Goal: Task Accomplishment & Management: Manage account settings

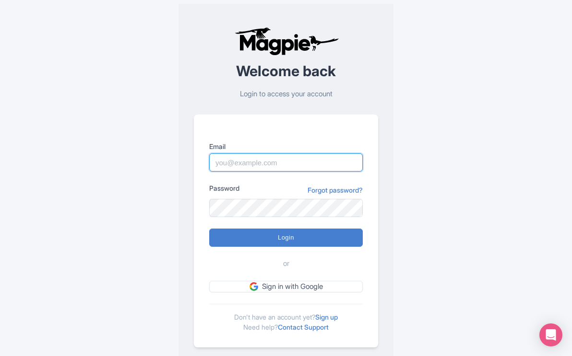
click at [247, 155] on input "Email" at bounding box center [285, 162] width 153 height 18
type input "mail@yellowstonesafaritours.com"
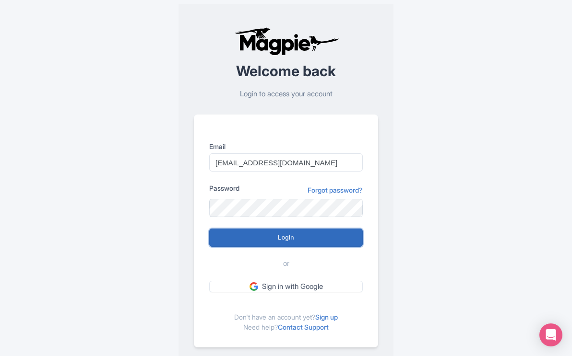
click at [281, 237] on input "Login" at bounding box center [285, 238] width 153 height 18
type input "Logging in..."
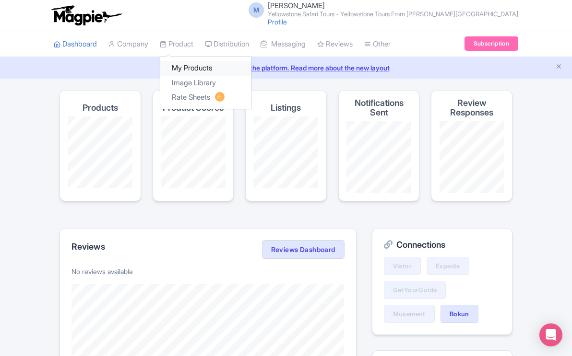
click at [186, 66] on link "My Products" at bounding box center [205, 68] width 91 height 15
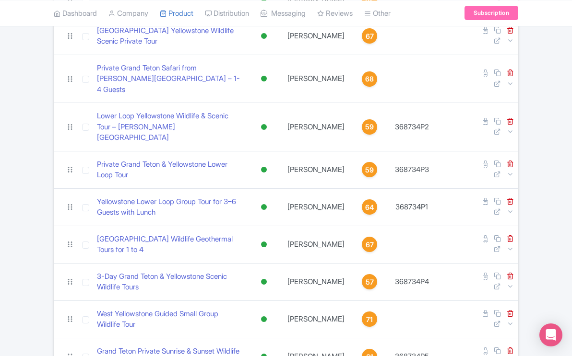
scroll to position [281, 0]
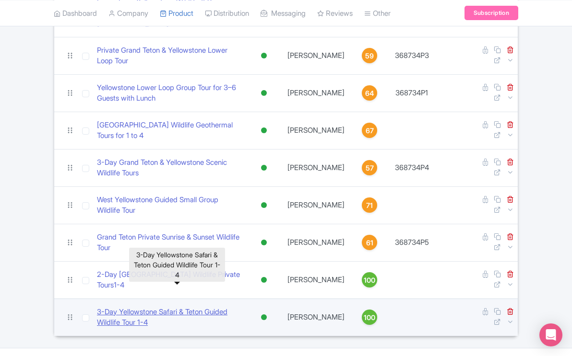
click at [209, 307] on link "​3-Day Yellowstone Safari & Teton Guided Wildlife Tour 1-4" at bounding box center [169, 318] width 145 height 22
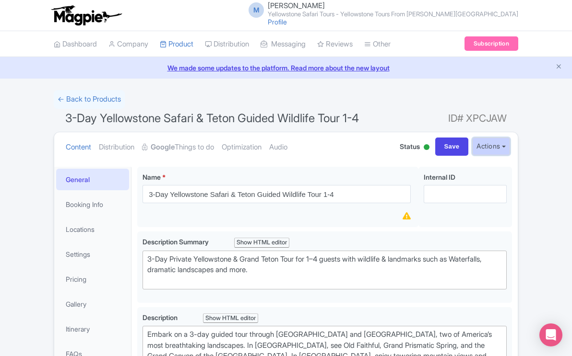
click at [504, 147] on button "Actions" at bounding box center [491, 147] width 38 height 18
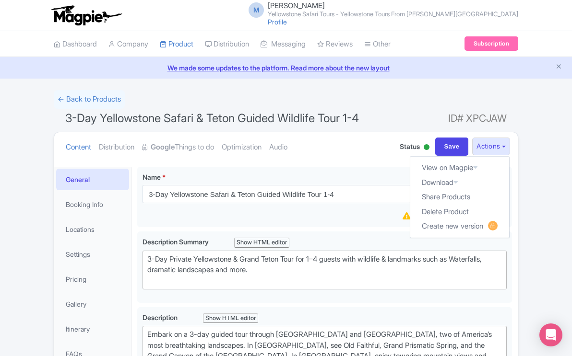
click at [423, 145] on div at bounding box center [426, 147] width 6 height 6
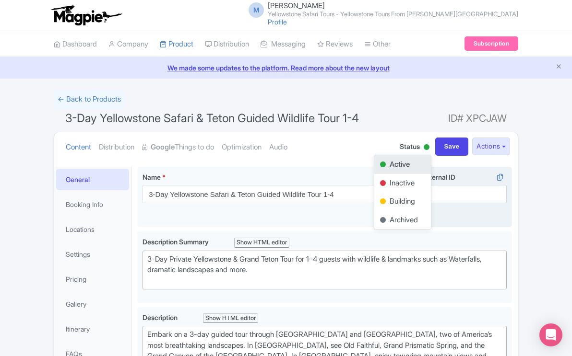
click at [509, 195] on div "Internal ID i" at bounding box center [465, 197] width 94 height 61
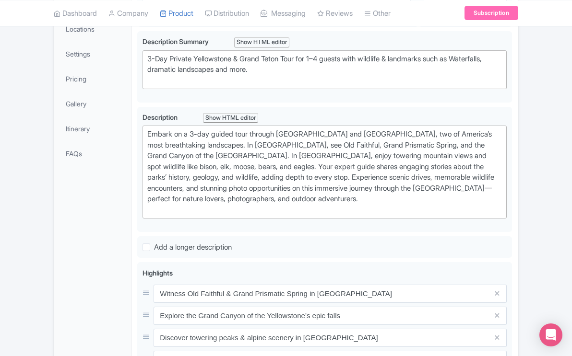
scroll to position [202, 0]
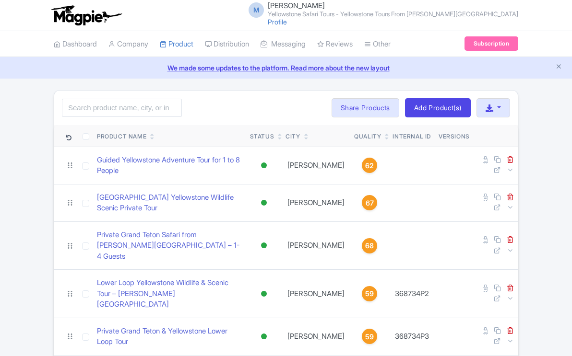
scroll to position [281, 0]
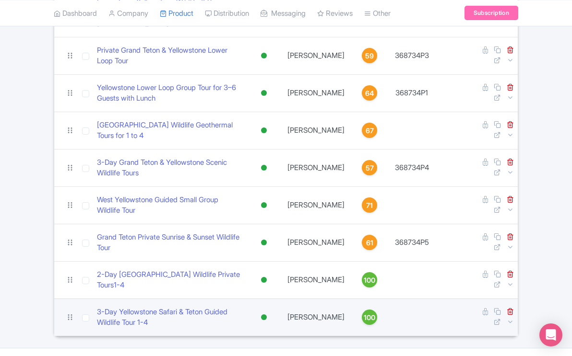
click at [363, 313] on span "100" at bounding box center [369, 318] width 12 height 11
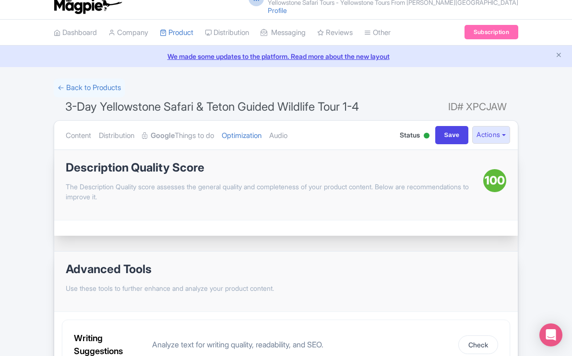
scroll to position [8, 0]
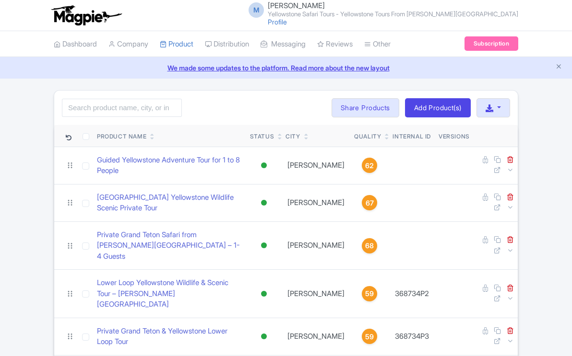
scroll to position [281, 0]
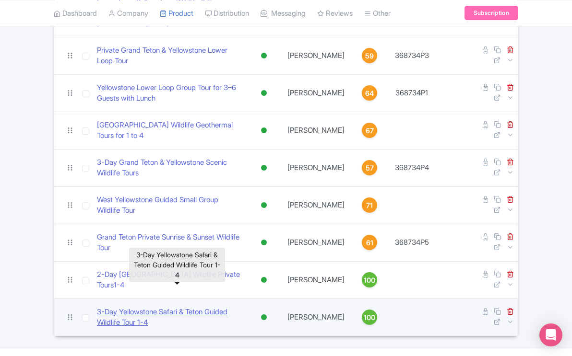
click at [214, 307] on link "​3-Day Yellowstone Safari & Teton Guided Wildlife Tour 1-4" at bounding box center [169, 318] width 145 height 22
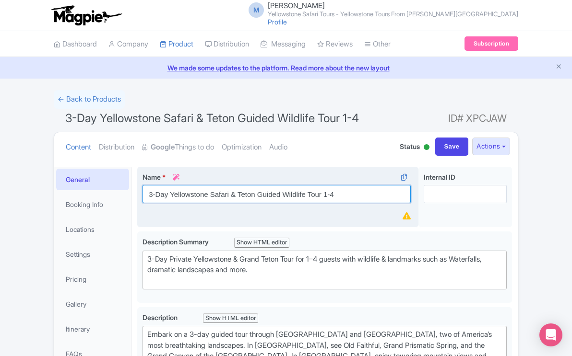
click at [324, 196] on input "​3-Day Yellowstone Safari & Teton Guided Wildlife Tour 1-4" at bounding box center [276, 194] width 268 height 18
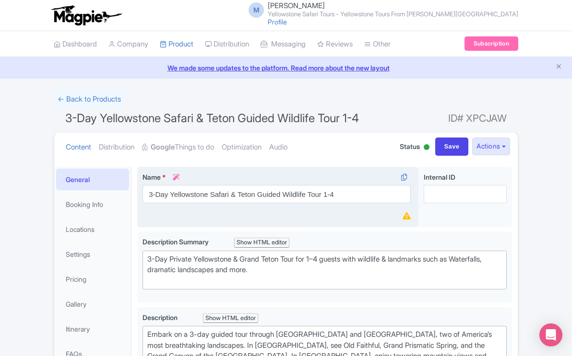
click at [326, 218] on div "Name * i ​3-Day Yellowstone Safari & Teton Guided Wildlife Tour 1-4 Your produc…" at bounding box center [277, 197] width 281 height 61
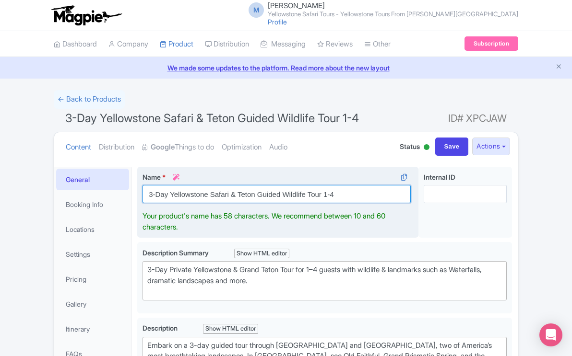
click at [324, 197] on input "​3-Day Yellowstone Safari & Teton Guided Wildlife Tour 1-4" at bounding box center [276, 194] width 268 height 18
click at [335, 197] on input "​3-Day Yellowstone Safari & Teton Guided Wildlife Tour 1-4" at bounding box center [276, 194] width 268 height 18
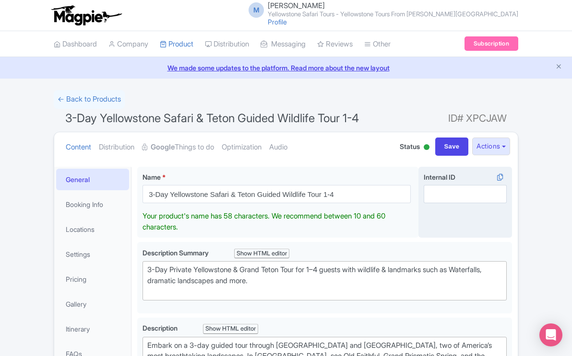
click at [455, 220] on div "Internal ID i" at bounding box center [465, 202] width 94 height 71
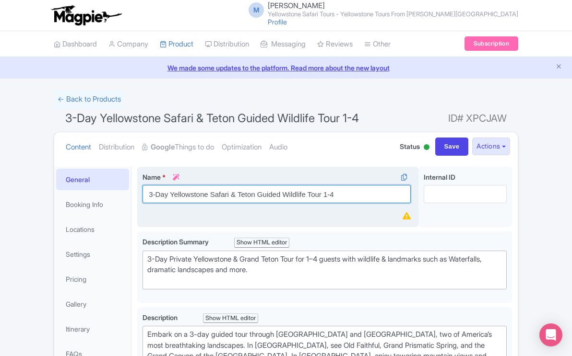
click at [341, 192] on input "​3-Day Yellowstone Safari & Teton Guided Wildlife Tour 1-4" at bounding box center [276, 194] width 268 height 18
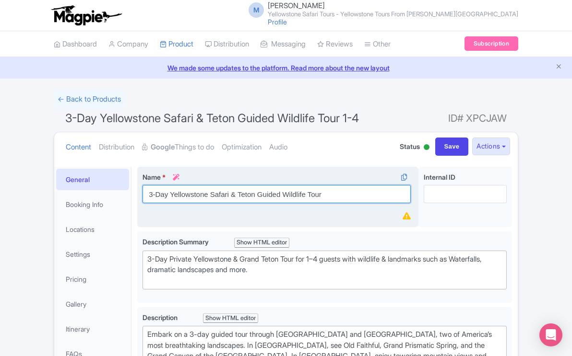
click at [335, 196] on input "​3-Day Yellowstone Safari & Teton Guided Wildlife Tour" at bounding box center [276, 194] width 268 height 18
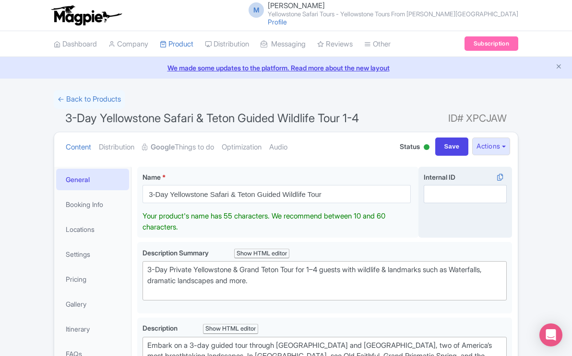
click at [425, 226] on div "Internal ID i" at bounding box center [465, 202] width 94 height 71
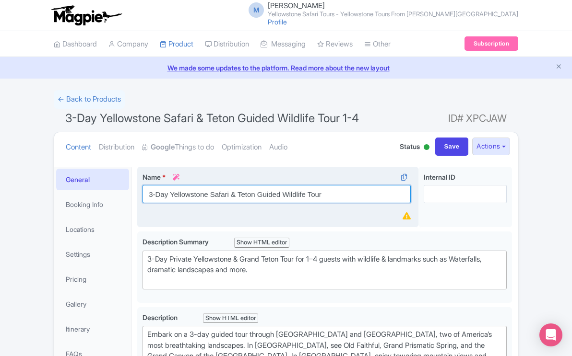
click at [326, 197] on input "​3-Day Yellowstone Safari & Teton Guided Wildlife Tour" at bounding box center [276, 194] width 268 height 18
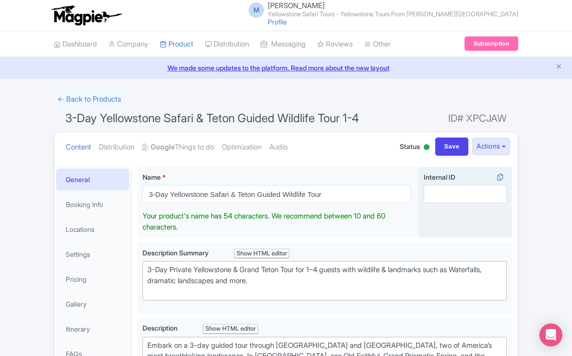
click at [420, 219] on div "Internal ID i" at bounding box center [465, 202] width 94 height 71
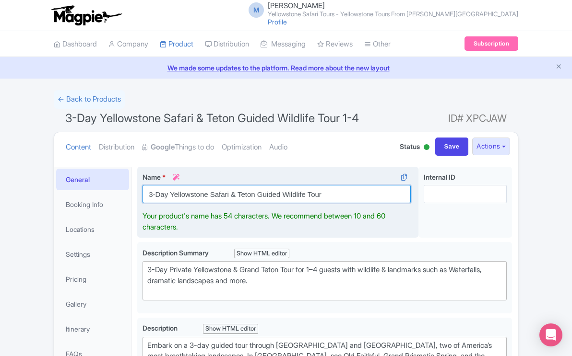
click at [327, 193] on input "​3-Day Yellowstone Safari & Teton Guided Wildlife Tour" at bounding box center [276, 194] width 268 height 18
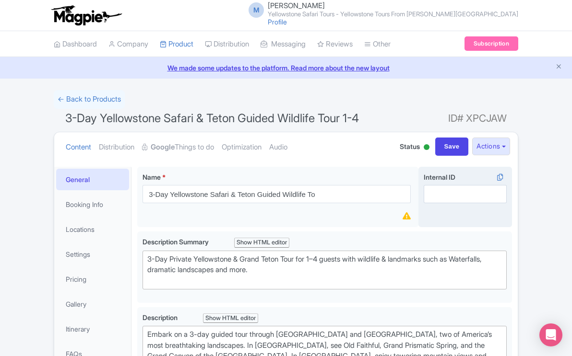
click at [418, 224] on div "Internal ID i" at bounding box center [465, 197] width 94 height 61
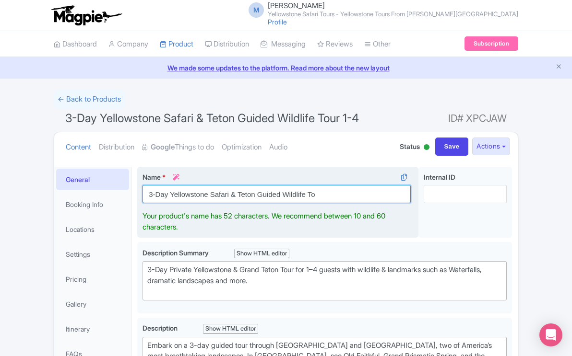
click at [322, 195] on input "​3-Day Yellowstone Safari & Teton Guided Wildlife To" at bounding box center [276, 194] width 268 height 18
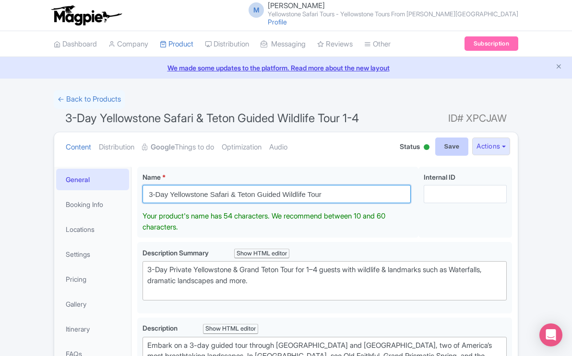
type input "​3-Day Yellowstone Safari & Teton Guided Wildlife Tour"
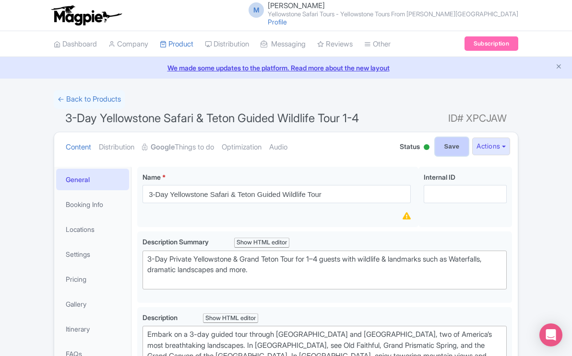
click at [446, 145] on input "Save" at bounding box center [452, 147] width 34 height 18
type input "Saving..."
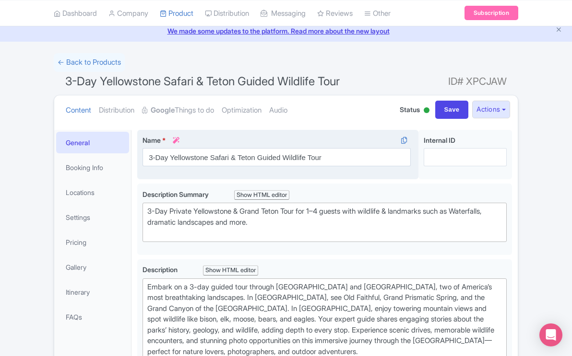
scroll to position [40, 0]
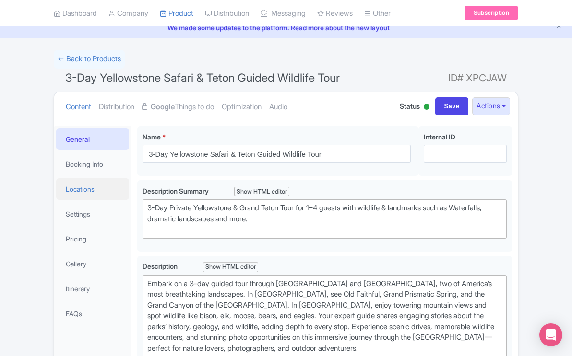
click at [90, 188] on link "Locations" at bounding box center [92, 189] width 73 height 22
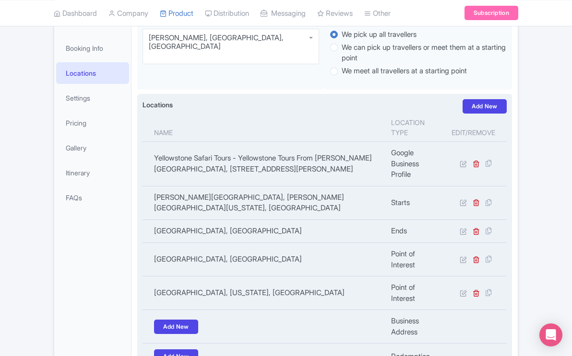
scroll to position [166, 0]
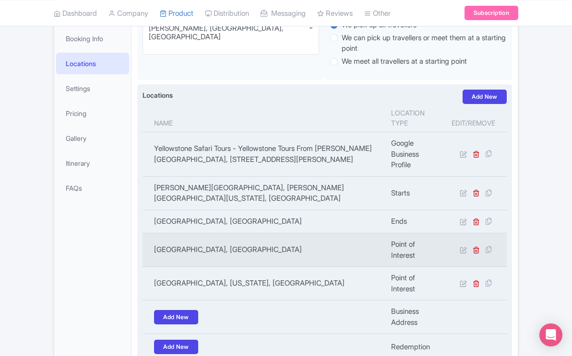
click at [265, 239] on td "Yellowstone National Park, United States" at bounding box center [263, 251] width 243 height 34
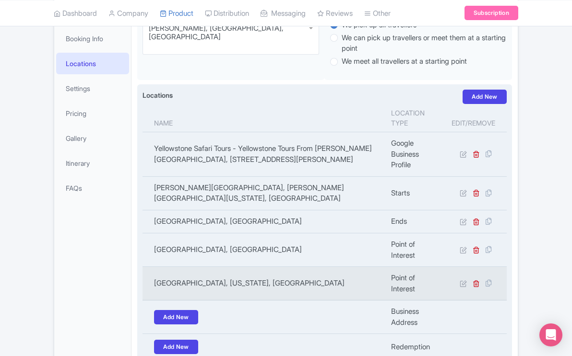
click at [255, 272] on td "Grand Teton National Park, Wyoming, USA" at bounding box center [263, 284] width 243 height 34
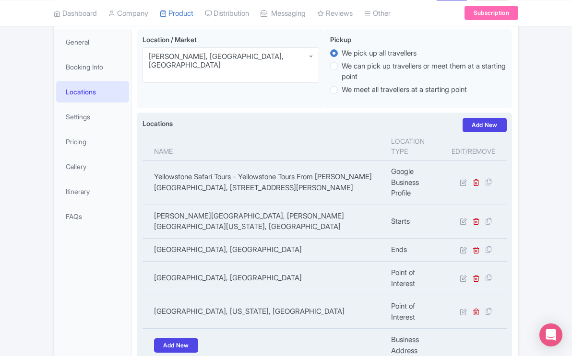
scroll to position [137, 0]
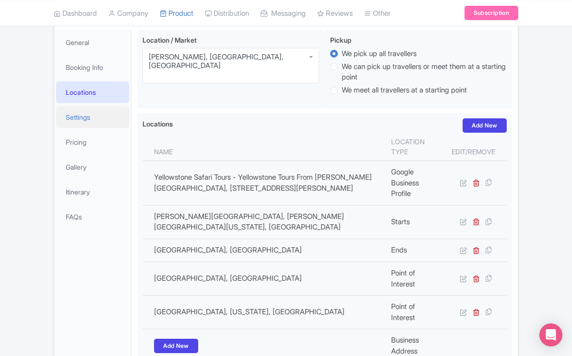
click at [83, 120] on link "Settings" at bounding box center [92, 117] width 73 height 22
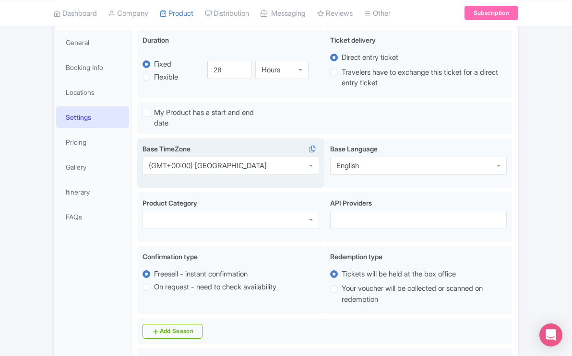
click at [192, 166] on div "(GMT+00:00) London" at bounding box center [208, 166] width 118 height 9
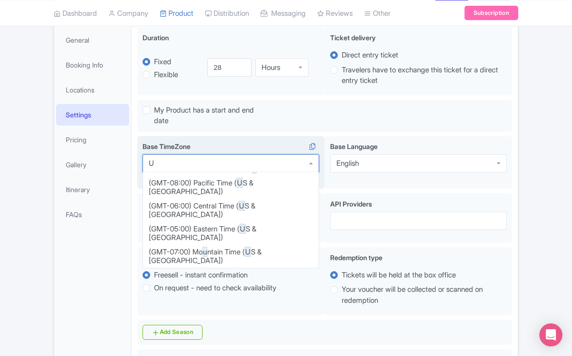
scroll to position [0, 0]
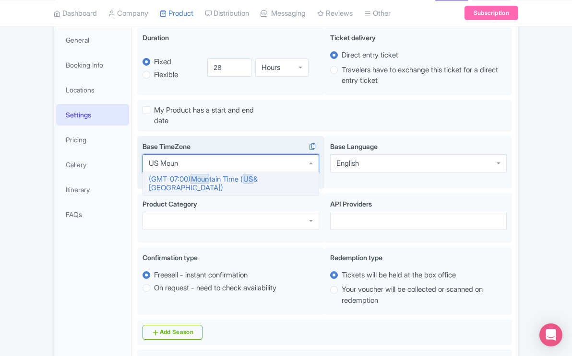
type input "US Mount"
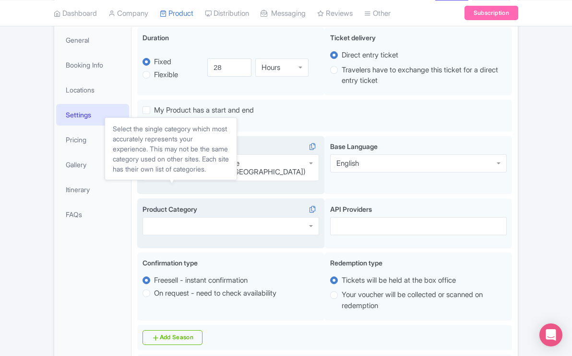
click at [194, 205] on span "Product Category" at bounding box center [169, 209] width 55 height 8
click at [151, 222] on input "Product Category i" at bounding box center [150, 226] width 2 height 9
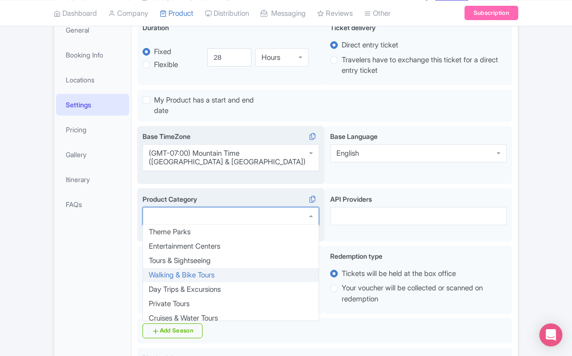
scroll to position [149, 0]
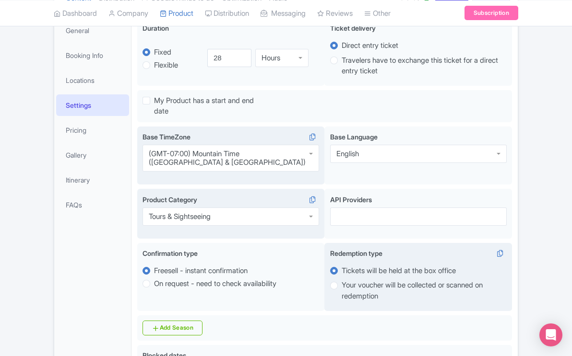
click at [341, 280] on label "Your voucher will be collected or scanned on redemption" at bounding box center [423, 291] width 165 height 22
click at [341, 280] on input "Your voucher will be collected or scanned on redemption" at bounding box center [346, 285] width 10 height 10
radio input "true"
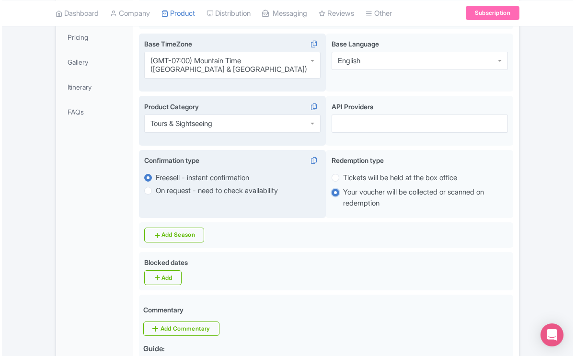
scroll to position [244, 0]
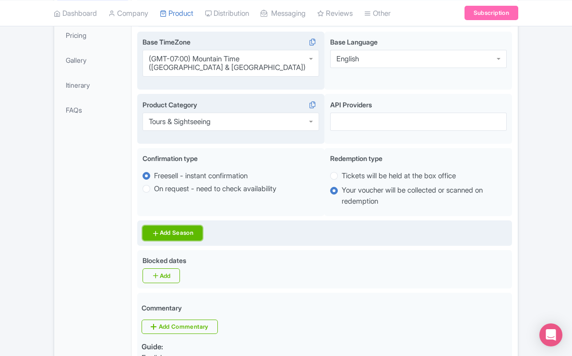
click at [190, 226] on link "Add Season" at bounding box center [172, 233] width 60 height 15
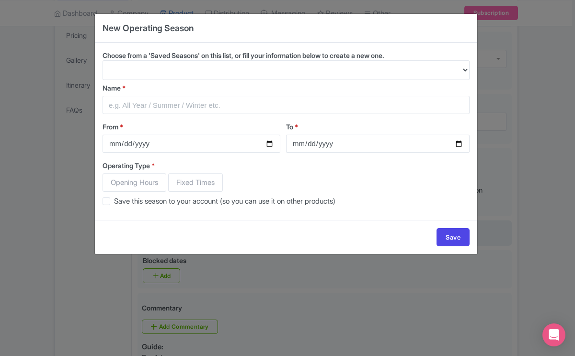
click at [466, 69] on select "Choose from a 'Saved Seasons' on this list, or fill your information below to c…" at bounding box center [286, 70] width 367 height 20
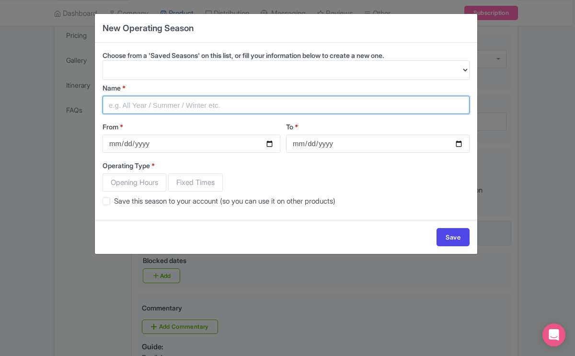
click at [217, 101] on input "Name *" at bounding box center [286, 105] width 367 height 18
type input "May 10 through October 31"
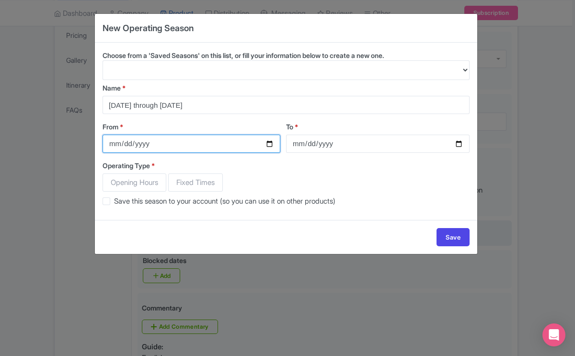
click at [157, 144] on input "From *" at bounding box center [192, 144] width 178 height 18
click at [268, 145] on input "From *" at bounding box center [192, 144] width 178 height 18
type input "2025-05-10"
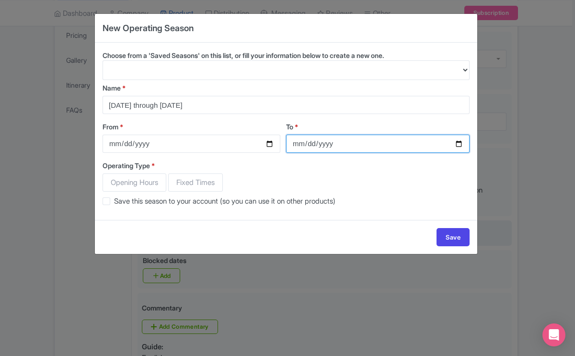
click at [459, 145] on input "To *" at bounding box center [378, 144] width 184 height 18
type input "2025-10-31"
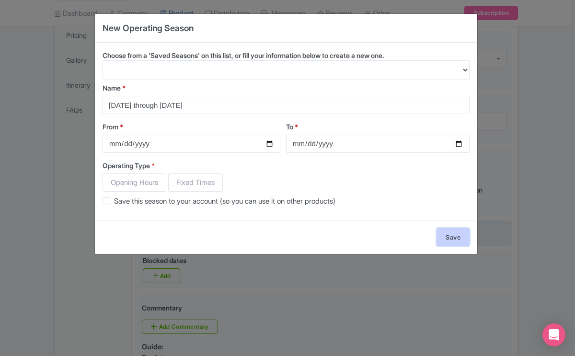
click at [449, 238] on link "Save" at bounding box center [453, 237] width 33 height 18
click at [170, 181] on div "Operating Type * Opening Hours Fixed Times Save this season to your account (so…" at bounding box center [286, 184] width 367 height 46
click at [155, 185] on span "Opening Hours" at bounding box center [135, 183] width 64 height 18
click at [112, 183] on input "Opening Hours" at bounding box center [108, 179] width 10 height 10
radio input "true"
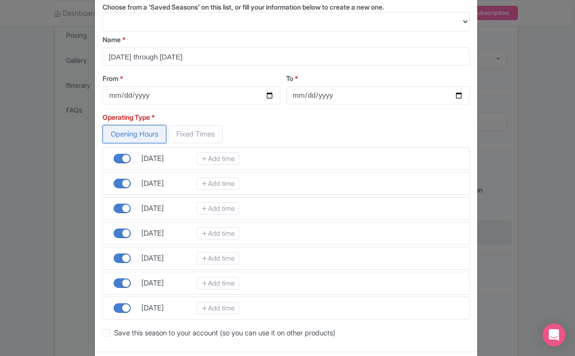
scroll to position [59, 0]
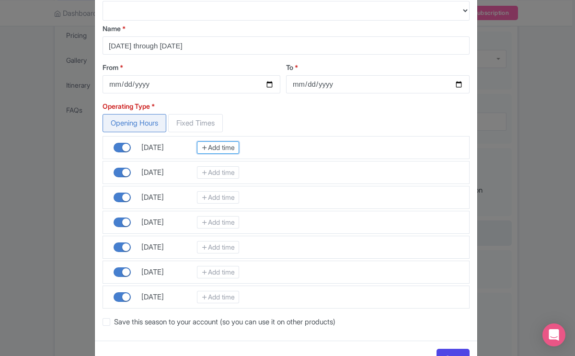
click at [217, 148] on link "Add time" at bounding box center [218, 147] width 42 height 12
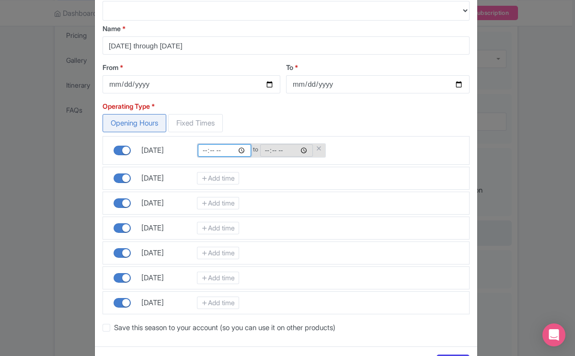
click at [216, 153] on input "time" at bounding box center [224, 150] width 53 height 12
click at [242, 149] on input "time" at bounding box center [224, 150] width 53 height 12
type input "06:01"
click at [304, 152] on input "time" at bounding box center [286, 150] width 53 height 12
type input "18:00"
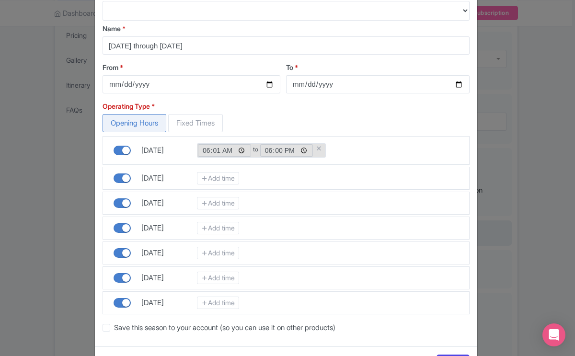
click at [363, 192] on div "Open Tuesday Add time" at bounding box center [286, 203] width 367 height 23
click at [241, 151] on input "06:01" at bounding box center [224, 150] width 53 height 12
type input "06:00"
click at [319, 192] on div "Open Tuesday Add time" at bounding box center [286, 203] width 367 height 23
click at [214, 179] on link "Add time" at bounding box center [218, 178] width 42 height 12
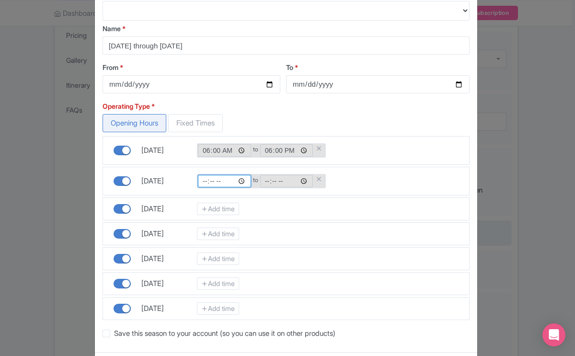
click at [241, 180] on input "time" at bounding box center [224, 181] width 53 height 12
type input "05:00"
click at [298, 216] on div "Open Tuesday Add time" at bounding box center [286, 209] width 367 height 23
click at [304, 180] on input "time" at bounding box center [286, 181] width 53 height 12
type input "18:00"
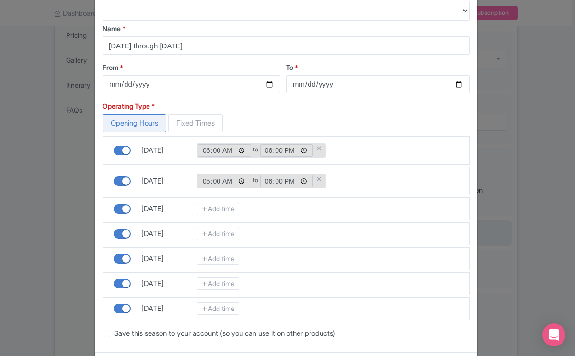
click at [366, 232] on div "Add time" at bounding box center [331, 234] width 268 height 12
click at [219, 210] on link "Add time" at bounding box center [218, 209] width 42 height 12
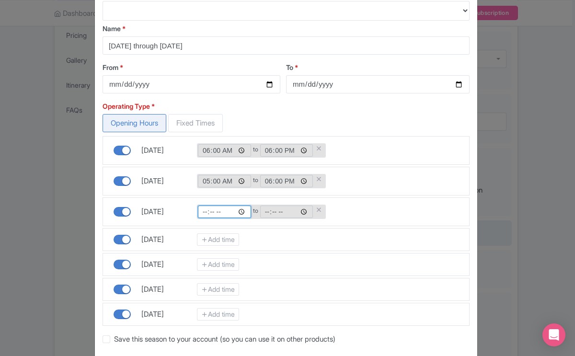
click at [241, 211] on input "time" at bounding box center [224, 212] width 53 height 12
type input "06:00"
click at [301, 240] on div "Add time" at bounding box center [331, 240] width 268 height 12
click at [303, 210] on input "time" at bounding box center [286, 212] width 53 height 12
type input "18:00"
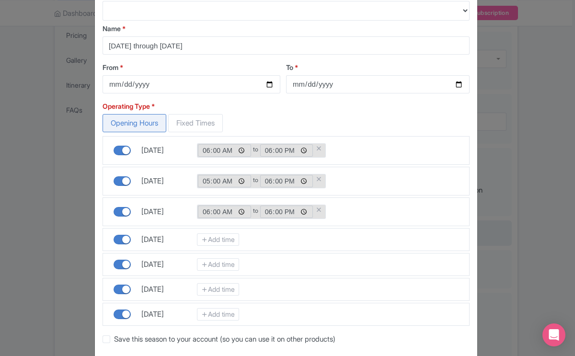
click at [359, 253] on div "Open Thursday Add time" at bounding box center [286, 264] width 367 height 23
click at [223, 237] on link "Add time" at bounding box center [218, 240] width 42 height 12
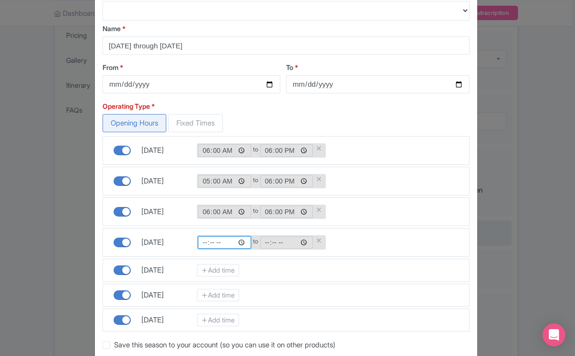
click at [240, 243] on input "time" at bounding box center [224, 242] width 53 height 12
type input "06:00"
click at [351, 179] on div "05:00 to 18:00 Add time" at bounding box center [331, 181] width 268 height 18
click at [303, 241] on input "time" at bounding box center [286, 242] width 53 height 12
type input "18:00"
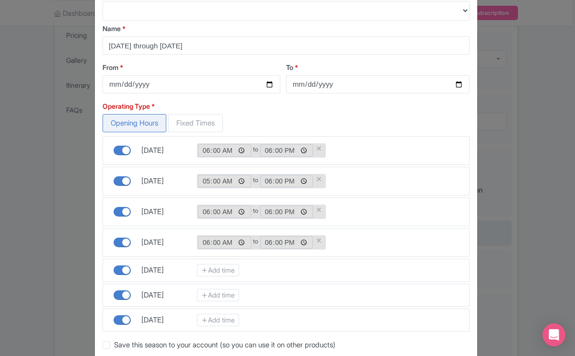
click at [362, 178] on div "05:00 to 18:00 Add time" at bounding box center [331, 181] width 268 height 18
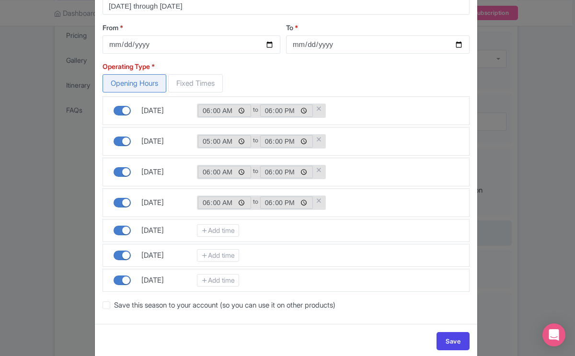
scroll to position [115, 0]
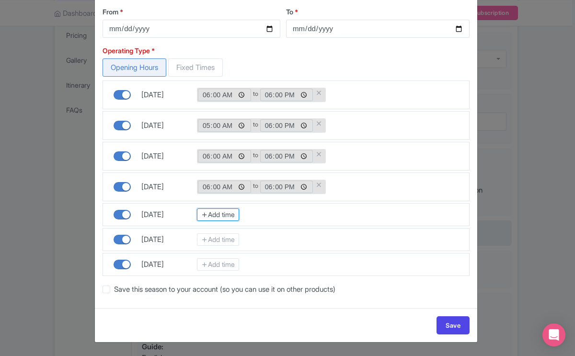
click at [232, 214] on link "Add time" at bounding box center [218, 215] width 42 height 12
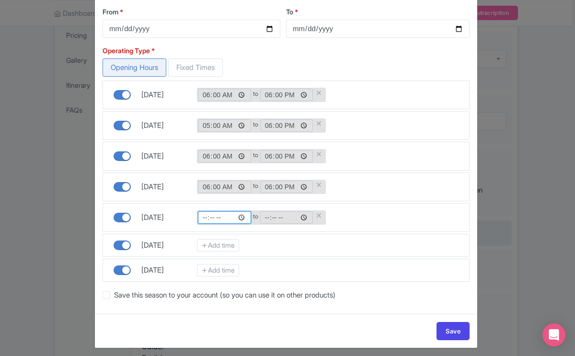
click at [240, 217] on input "time" at bounding box center [224, 217] width 53 height 12
type input "06:00"
click at [327, 245] on div "Add time" at bounding box center [331, 245] width 268 height 12
click at [304, 217] on input "time" at bounding box center [286, 217] width 53 height 12
type input "06:03"
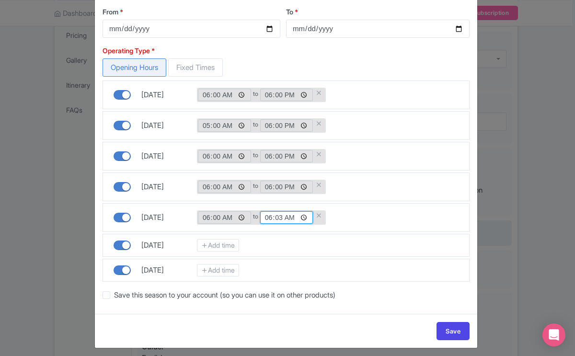
scroll to position [121, 0]
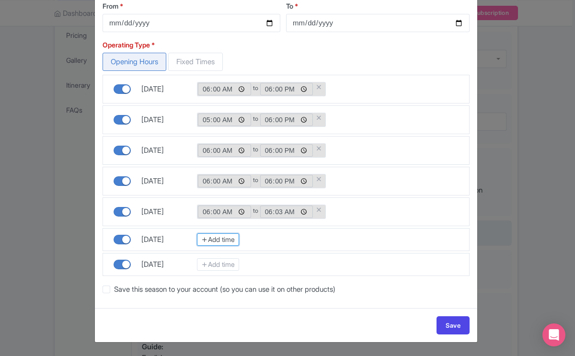
click at [225, 238] on link "Add time" at bounding box center [218, 240] width 42 height 12
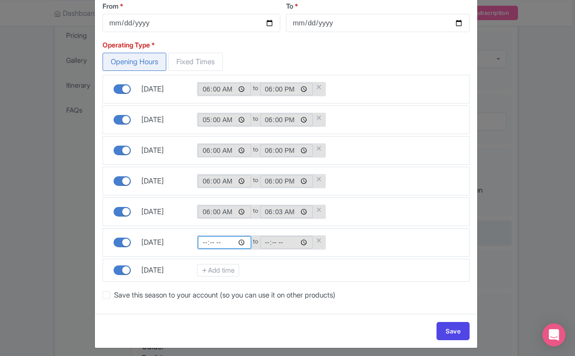
click at [240, 243] on input "time" at bounding box center [224, 242] width 53 height 12
type input "06:00"
click at [364, 207] on div "06:00 to 06:03 Add time" at bounding box center [331, 212] width 268 height 18
click at [304, 241] on input "time" at bounding box center [286, 242] width 53 height 12
type input "18:00"
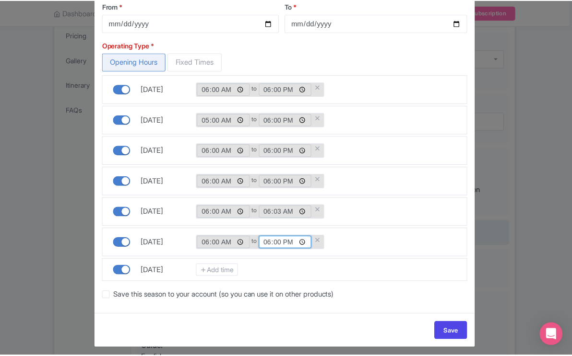
scroll to position [127, 0]
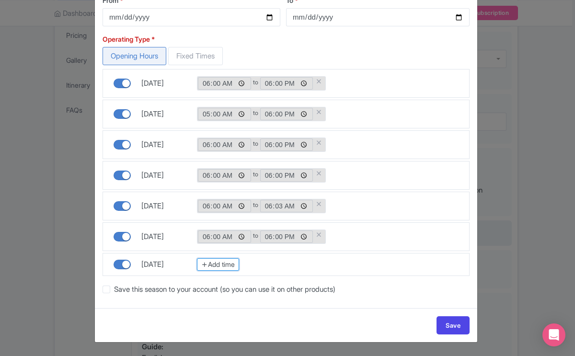
click at [227, 264] on link "Add time" at bounding box center [218, 264] width 42 height 12
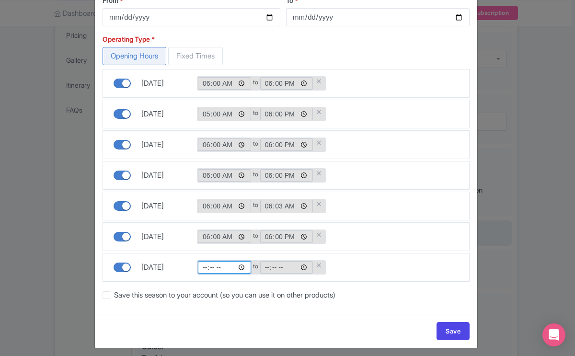
click at [241, 266] on input "time" at bounding box center [224, 267] width 53 height 12
type input "06:00"
click at [367, 193] on div "Open Thursday 06:00 to 06:03 Add time" at bounding box center [286, 206] width 367 height 29
click at [300, 267] on input "time" at bounding box center [286, 267] width 53 height 12
type input "18:00"
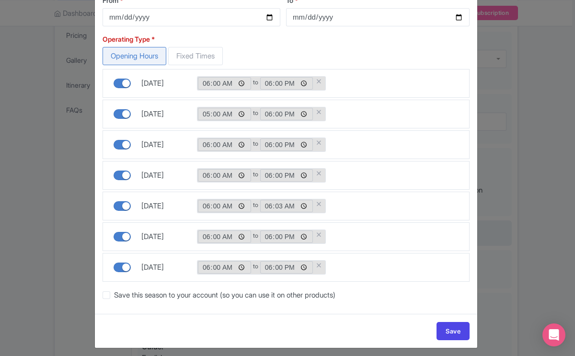
click at [375, 219] on div "Open Thursday 06:00 to 06:03 Add time" at bounding box center [286, 206] width 367 height 29
click at [450, 329] on link "Save" at bounding box center [453, 331] width 33 height 18
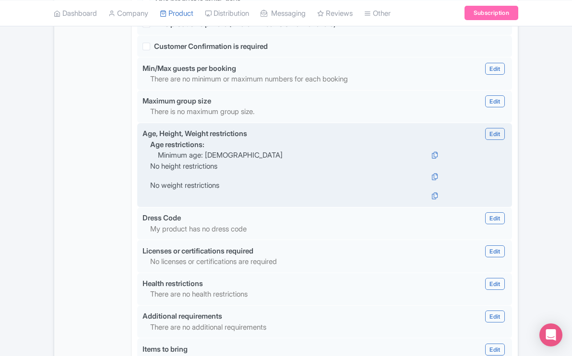
scroll to position [876, 0]
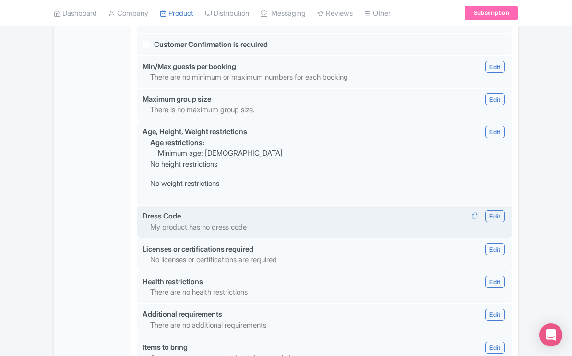
click at [234, 222] on p "My product has no dress code" at bounding box center [295, 227] width 291 height 11
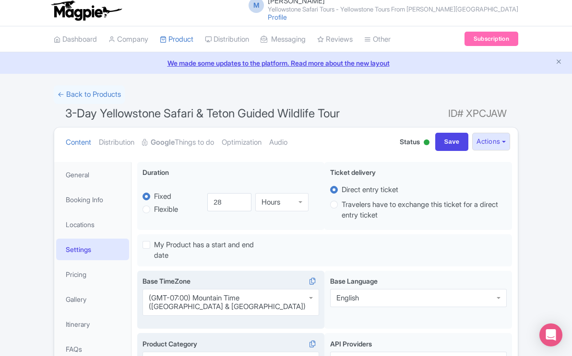
scroll to position [0, 0]
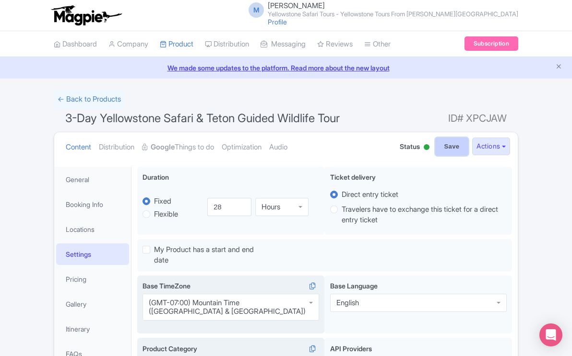
click at [450, 147] on input "Save" at bounding box center [452, 147] width 34 height 18
type input "Saving..."
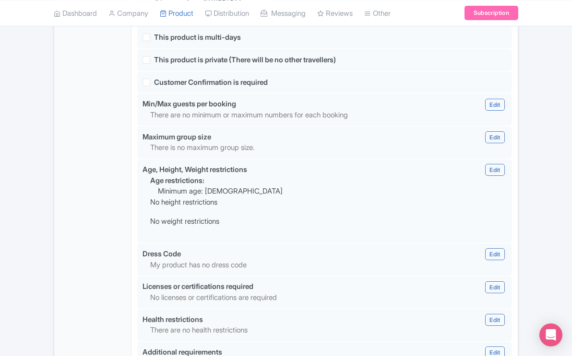
scroll to position [1035, 0]
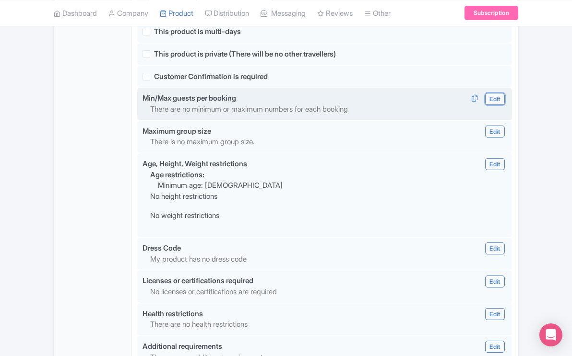
click at [494, 93] on link "Edit" at bounding box center [494, 99] width 19 height 12
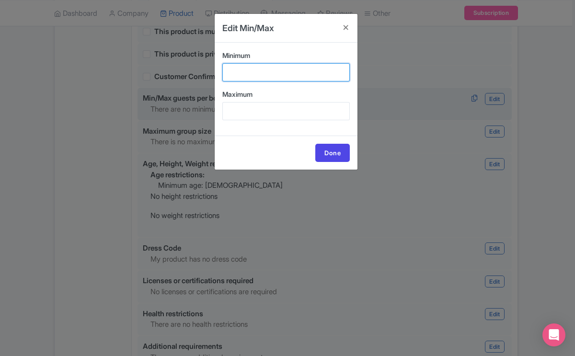
click at [275, 68] on input "Minimum" at bounding box center [286, 72] width 128 height 18
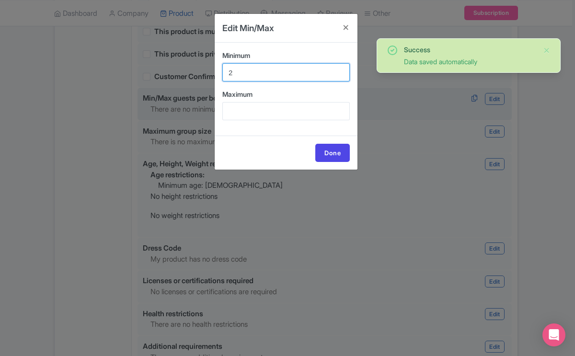
type input "2"
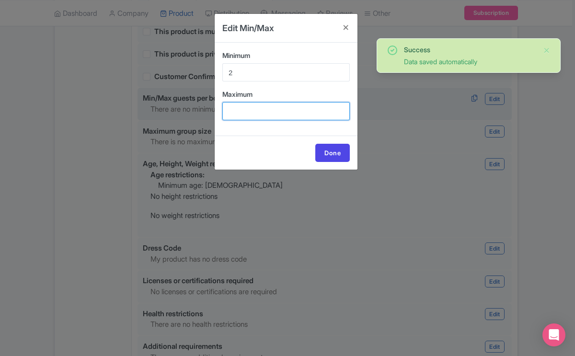
click at [277, 107] on input "Maximum" at bounding box center [286, 111] width 128 height 18
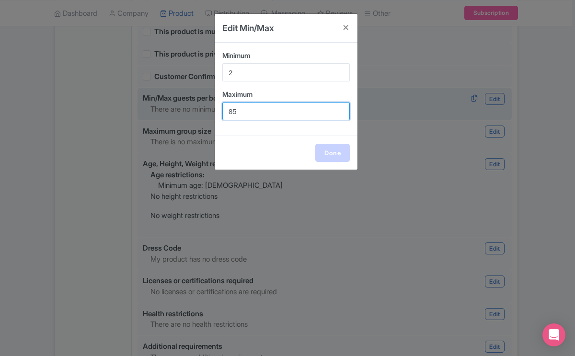
type input "85"
click at [334, 151] on link "Done" at bounding box center [333, 153] width 35 height 18
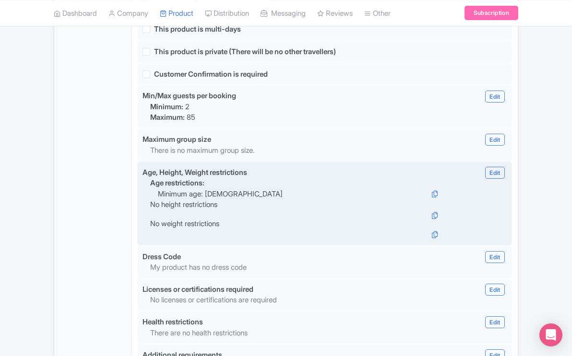
scroll to position [1038, 0]
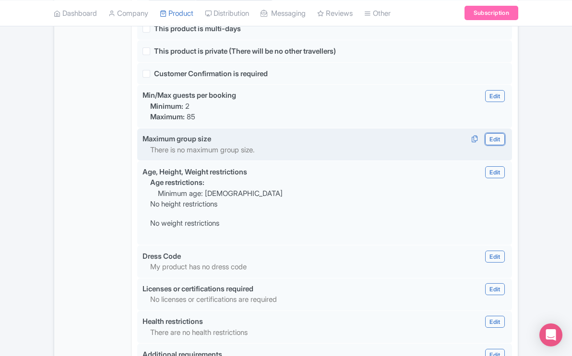
click at [495, 133] on link "Edit" at bounding box center [494, 139] width 19 height 12
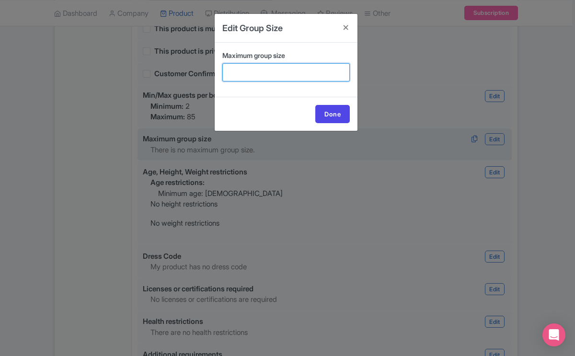
click at [302, 66] on input "Maximum group size" at bounding box center [286, 72] width 128 height 18
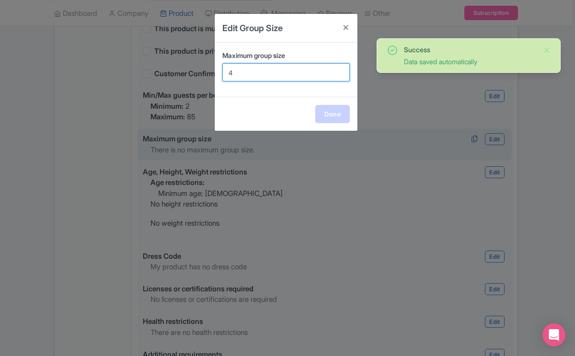
type input "4"
click at [327, 110] on link "Done" at bounding box center [333, 114] width 35 height 18
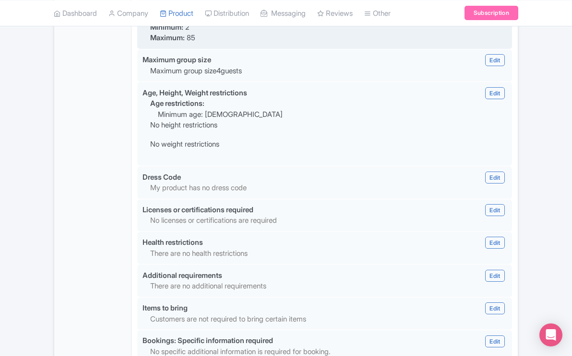
scroll to position [1118, 0]
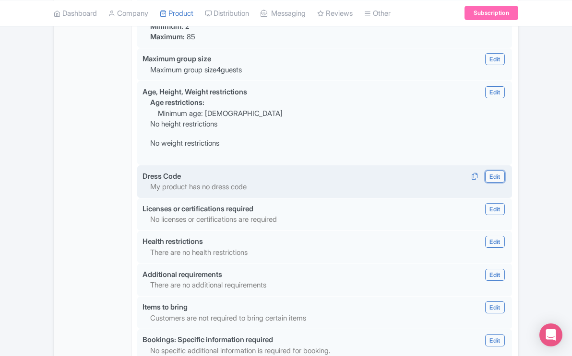
click at [497, 171] on link "Edit" at bounding box center [494, 177] width 19 height 12
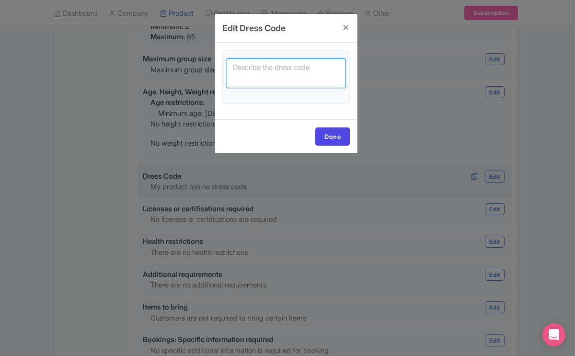
click at [271, 70] on textarea at bounding box center [286, 73] width 119 height 30
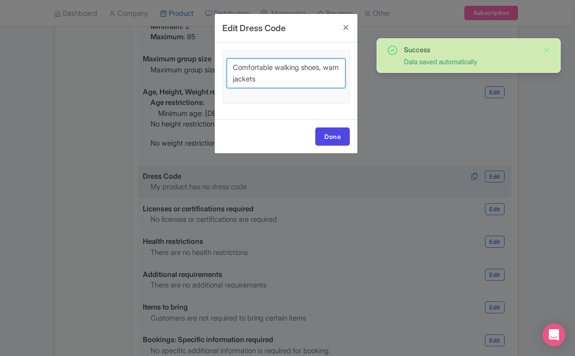
click at [243, 79] on textarea "Comfortable walking shoes, wam jackets" at bounding box center [286, 73] width 119 height 30
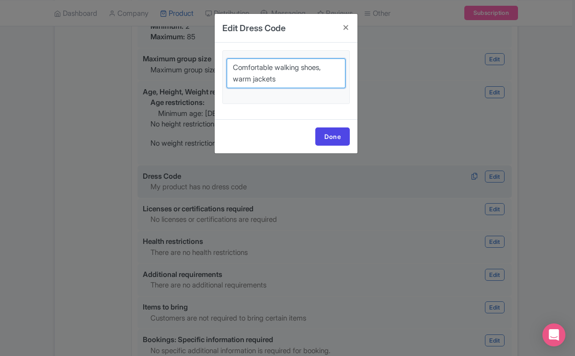
click at [282, 79] on textarea "Comfortable walking shoes, warm jackets" at bounding box center [286, 73] width 119 height 30
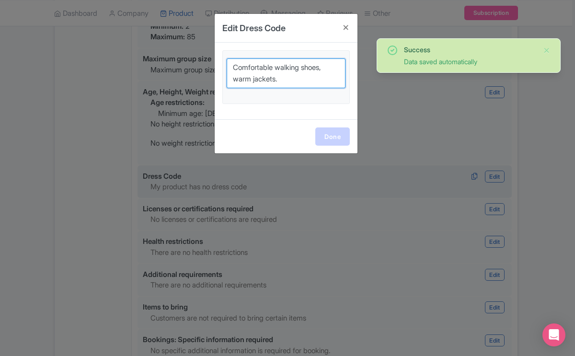
type textarea "Comfortable walking shoes, warm jackets."
click at [333, 136] on link "Done" at bounding box center [333, 137] width 35 height 18
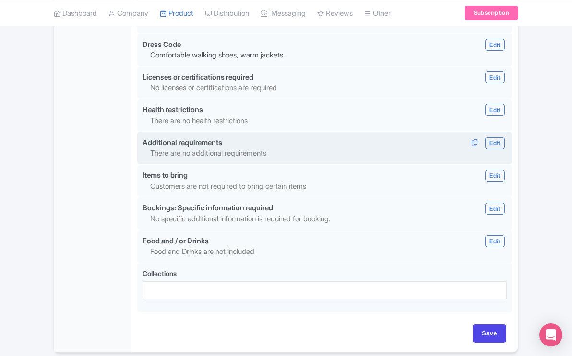
scroll to position [1252, 0]
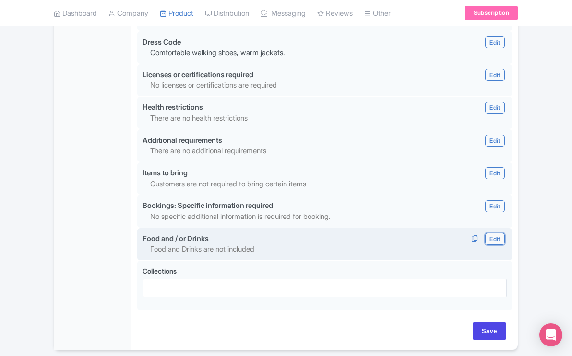
click at [491, 233] on link "Edit" at bounding box center [494, 239] width 19 height 12
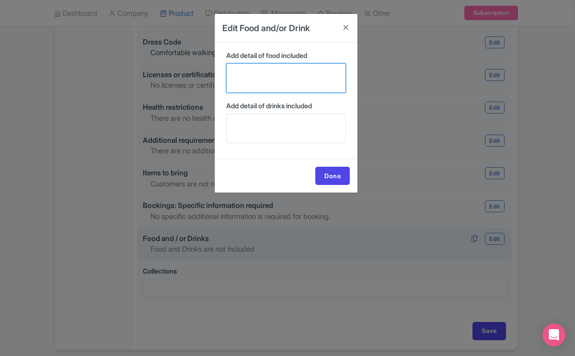
click at [264, 77] on textarea "Add detail of food included" at bounding box center [286, 78] width 120 height 30
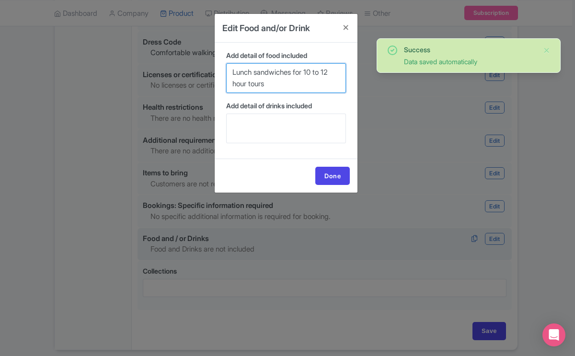
click at [295, 75] on textarea "Lunch sandwiches for 10 to 12 hour tours" at bounding box center [286, 78] width 120 height 30
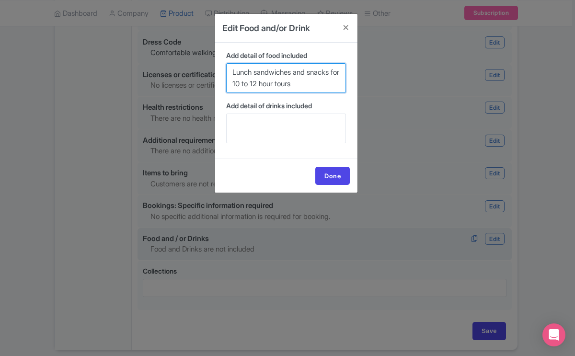
click at [318, 84] on textarea "Lunch sandwiches and snacks for 10 to 12 hour tours" at bounding box center [286, 78] width 120 height 30
type textarea "Lunch sandwiches and snacks for 10 to 12 hour tours."
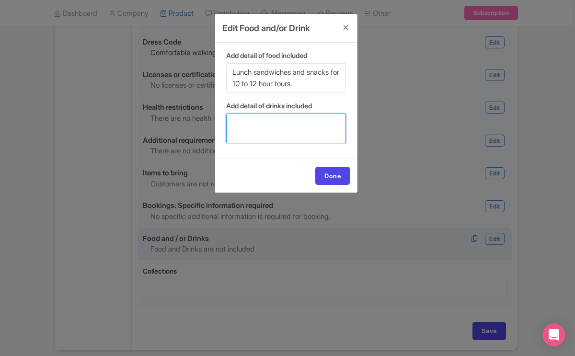
click at [286, 118] on textarea "Add detail of drinks included" at bounding box center [286, 129] width 120 height 30
type textarea "Cold drinking water."
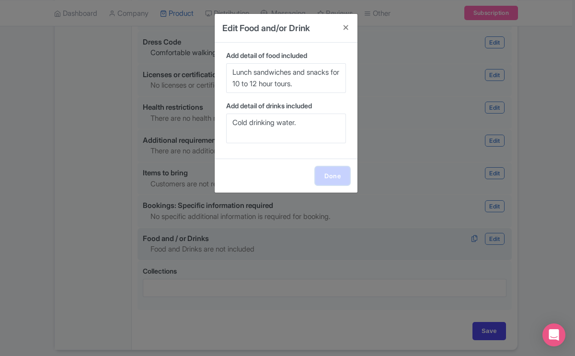
click at [324, 174] on link "Done" at bounding box center [333, 176] width 35 height 18
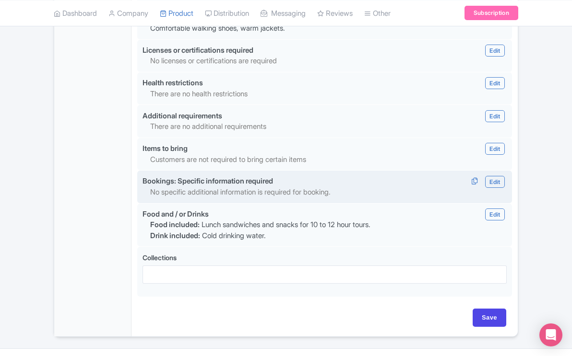
scroll to position [1281, 0]
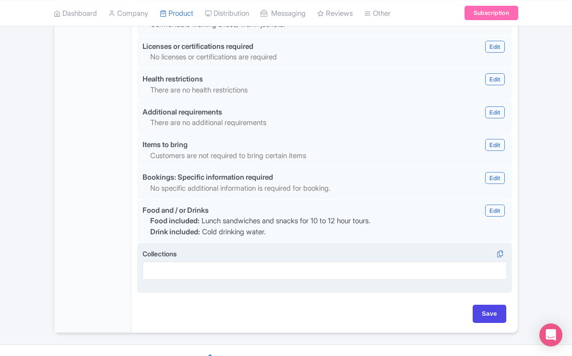
click at [272, 249] on label "Collections" at bounding box center [324, 254] width 364 height 10
click at [151, 267] on input "Collections" at bounding box center [150, 271] width 2 height 9
click at [285, 249] on label "Collections" at bounding box center [324, 254] width 364 height 10
click at [151, 267] on input "Collections" at bounding box center [150, 271] width 2 height 9
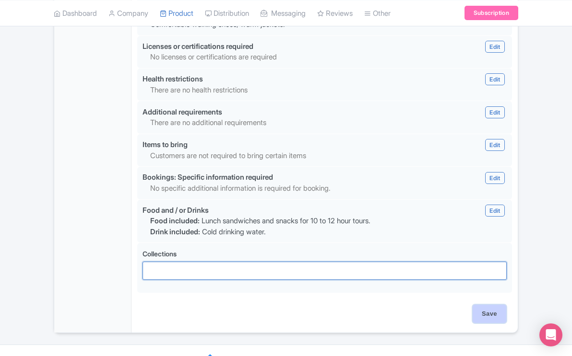
click at [490, 305] on input "Save" at bounding box center [489, 314] width 34 height 18
type input "Saving..."
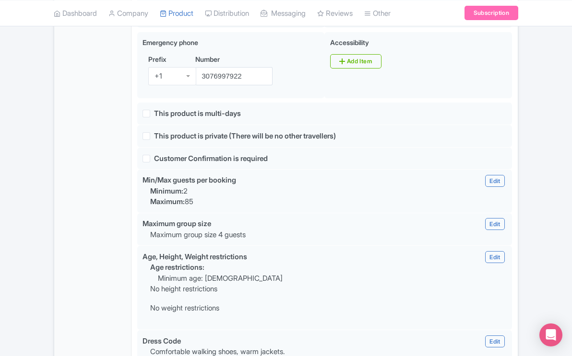
scroll to position [957, 0]
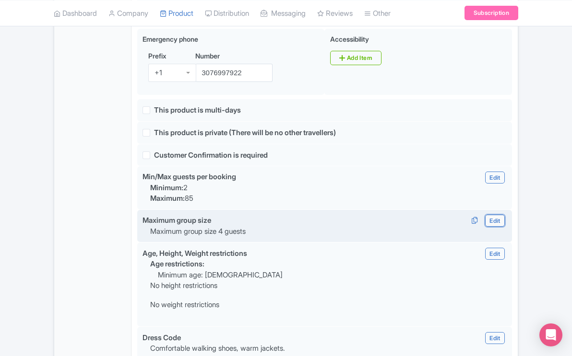
click at [489, 215] on link "Edit" at bounding box center [494, 221] width 19 height 12
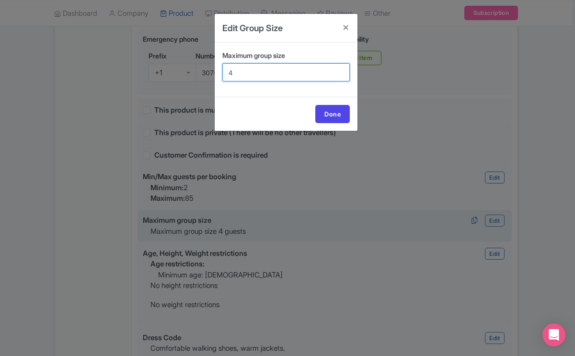
click at [266, 73] on input "4" at bounding box center [286, 72] width 128 height 18
click at [331, 115] on link "Done" at bounding box center [333, 114] width 35 height 18
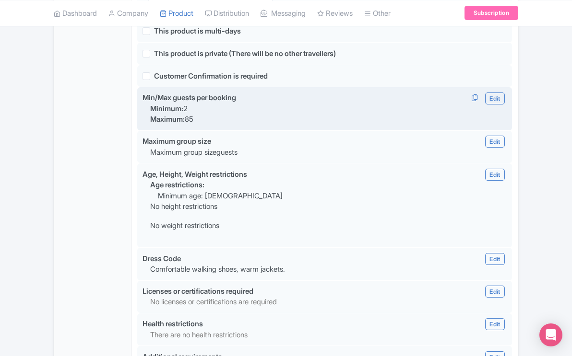
scroll to position [1035, 0]
click at [492, 94] on link "Edit" at bounding box center [494, 100] width 19 height 12
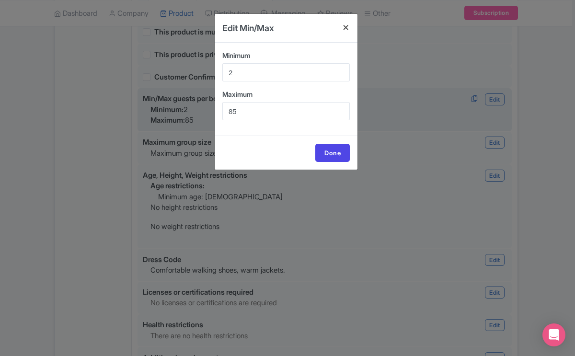
click at [346, 28] on h4 at bounding box center [346, 27] width 23 height 27
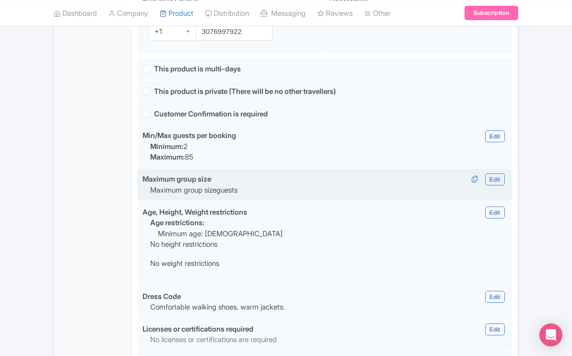
scroll to position [995, 0]
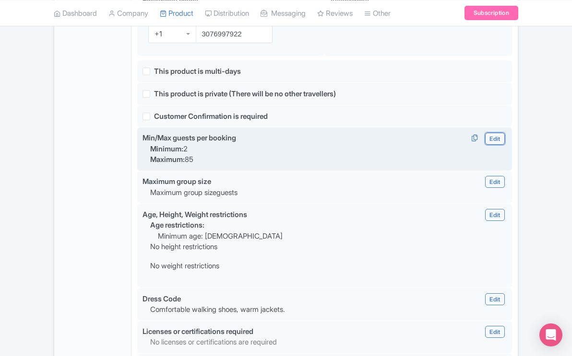
click at [495, 133] on link "Edit" at bounding box center [494, 139] width 19 height 12
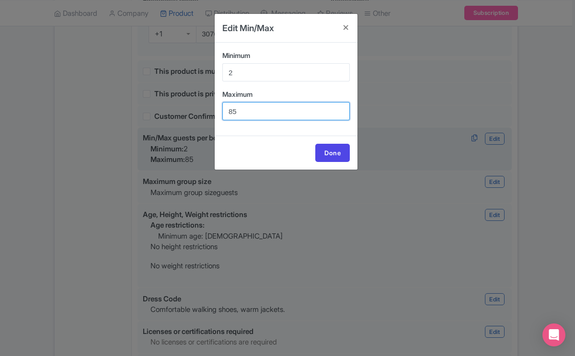
click at [258, 110] on input "85" at bounding box center [286, 111] width 128 height 18
type input "8"
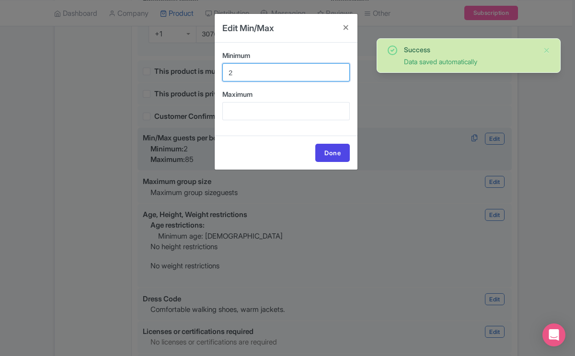
click at [246, 70] on input "2" at bounding box center [286, 72] width 128 height 18
type input "1"
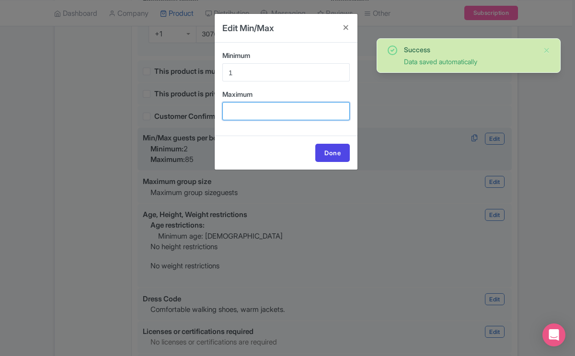
click at [239, 107] on input "Maximum" at bounding box center [286, 111] width 128 height 18
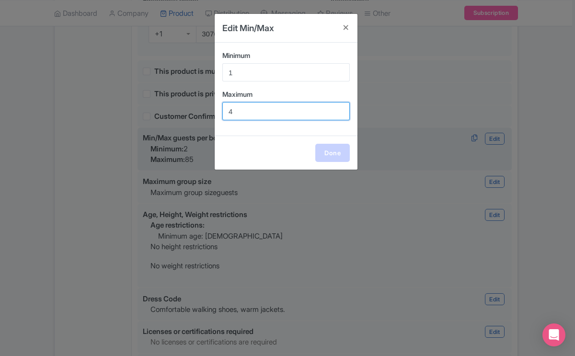
type input "4"
click at [328, 152] on link "Done" at bounding box center [333, 153] width 35 height 18
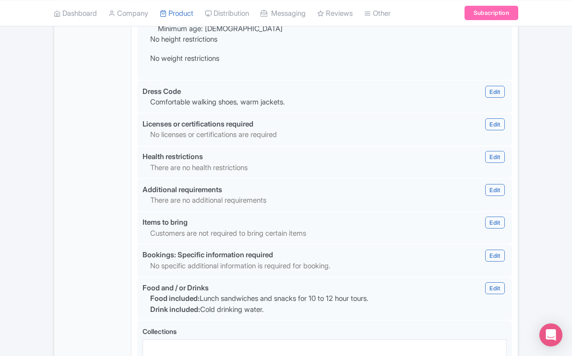
scroll to position [1281, 0]
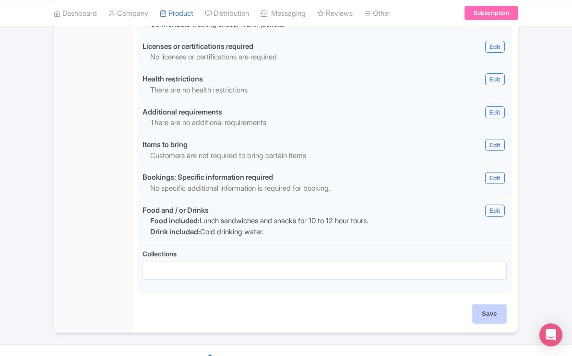
click at [488, 305] on input "Save" at bounding box center [489, 314] width 34 height 18
type input "Saving..."
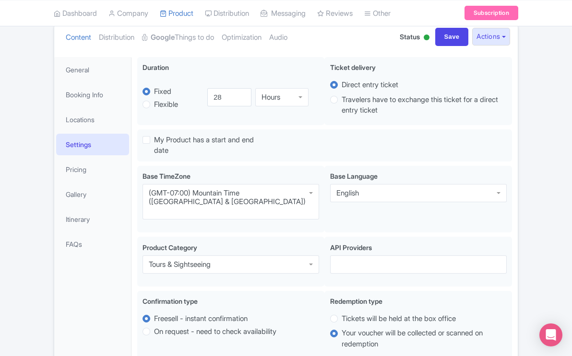
scroll to position [110, 0]
click at [81, 167] on link "Pricing" at bounding box center [92, 169] width 73 height 22
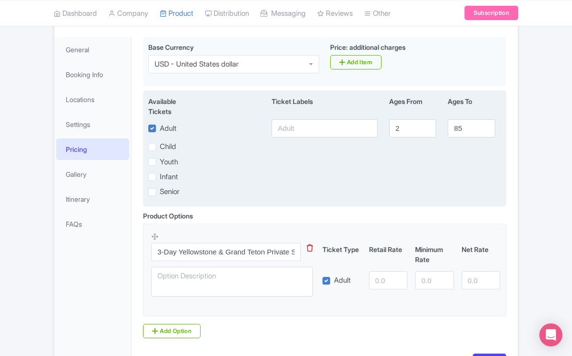
scroll to position [144, 0]
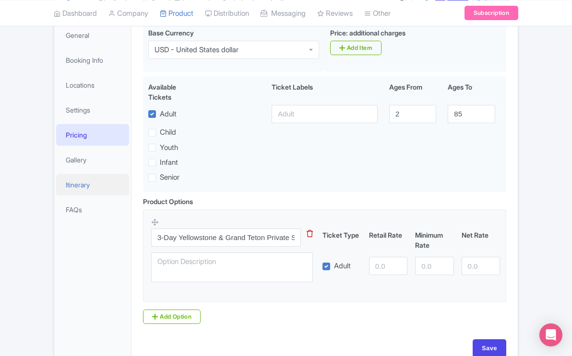
click at [82, 186] on link "Itinerary" at bounding box center [92, 185] width 73 height 22
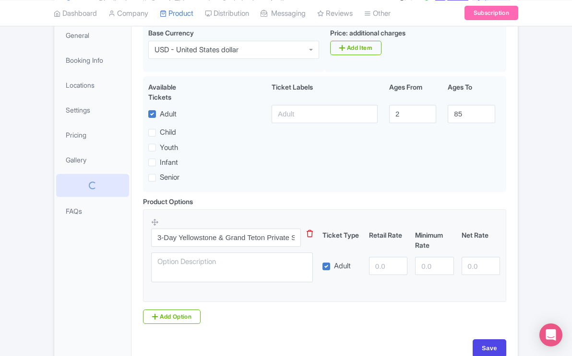
scroll to position [63, 0]
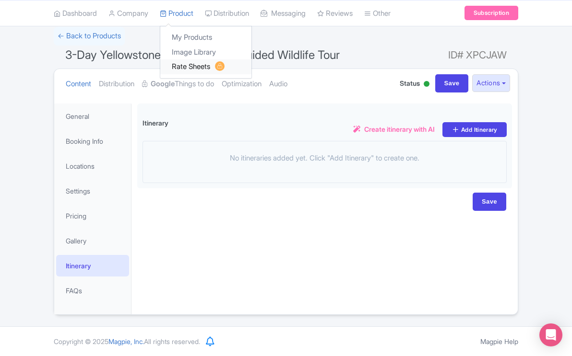
click at [188, 64] on link "Rate Sheets" at bounding box center [205, 66] width 91 height 15
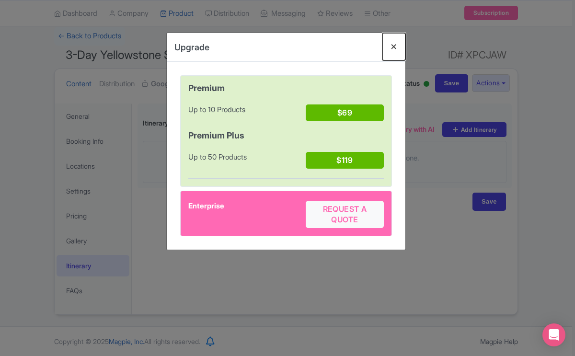
click at [394, 44] on button "Close" at bounding box center [394, 46] width 23 height 27
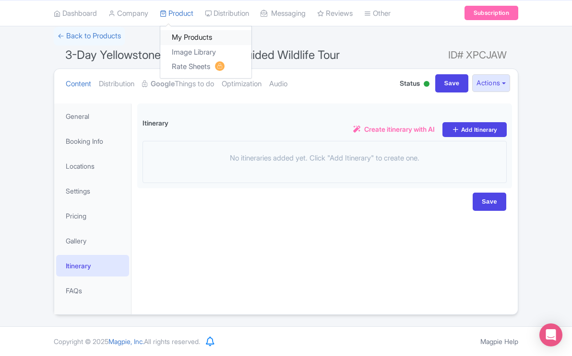
click at [181, 36] on link "My Products" at bounding box center [205, 37] width 91 height 15
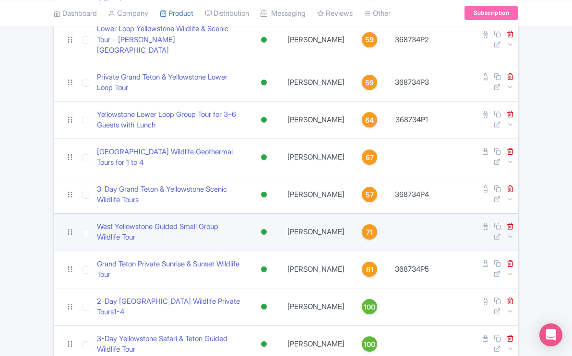
scroll to position [255, 0]
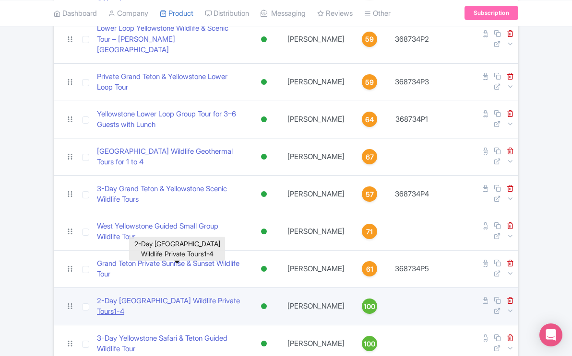
click at [232, 296] on link "2-Day [GEOGRAPHIC_DATA] Wildlife Private Tours1-4" at bounding box center [169, 307] width 145 height 22
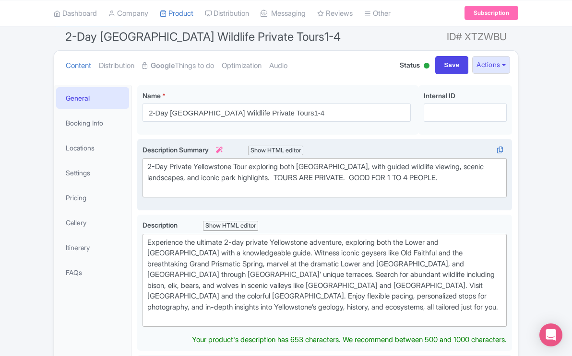
scroll to position [86, 0]
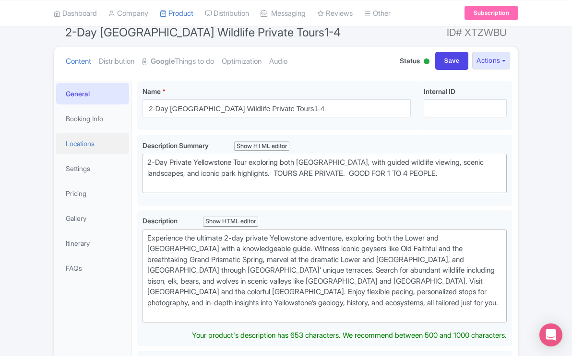
click at [92, 144] on link "Locations" at bounding box center [92, 144] width 73 height 22
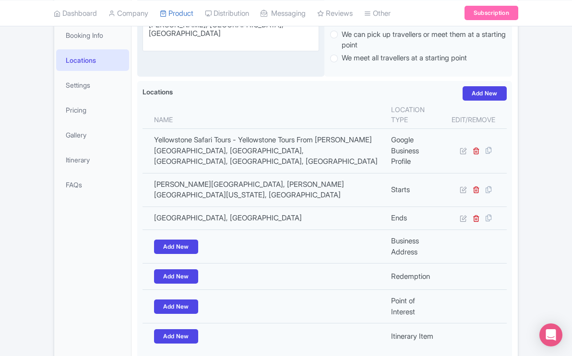
scroll to position [171, 0]
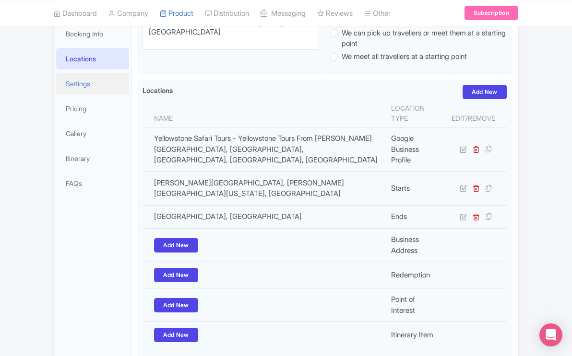
click at [82, 85] on link "Settings" at bounding box center [92, 84] width 73 height 22
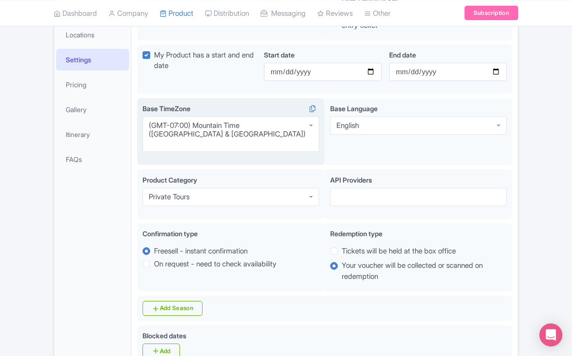
scroll to position [191, 0]
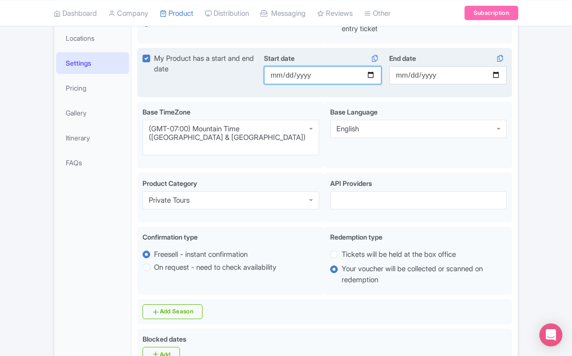
click at [372, 75] on input "2025-08-17" at bounding box center [322, 75] width 117 height 18
type input "[DATE]"
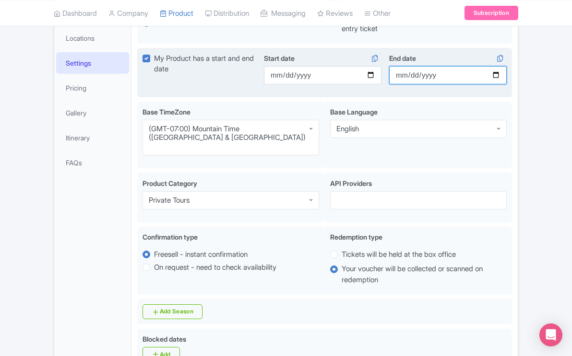
click at [497, 74] on input "2025-10-29" at bounding box center [447, 75] width 117 height 18
type input "[DATE]"
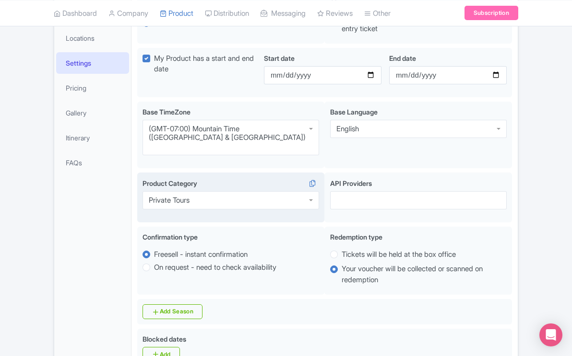
click at [191, 196] on input "Product Category i" at bounding box center [190, 200] width 2 height 9
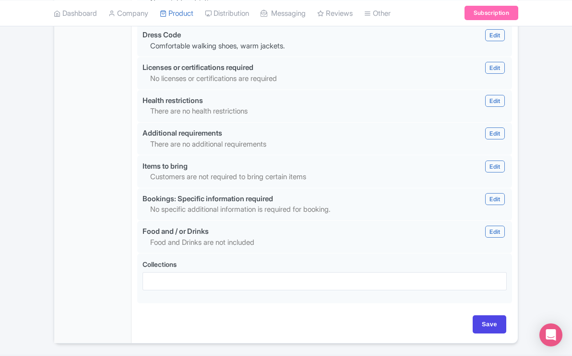
scroll to position [1031, 0]
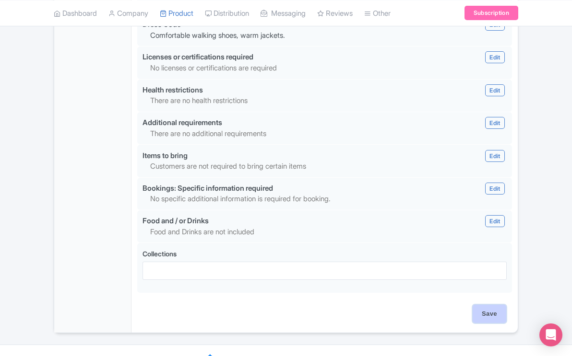
click at [483, 305] on input "Save" at bounding box center [489, 314] width 34 height 18
type input "Saving..."
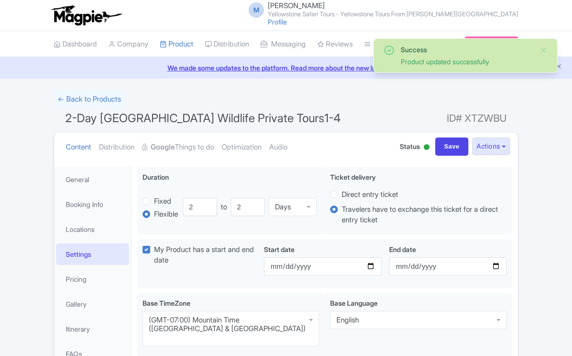
scroll to position [167, 0]
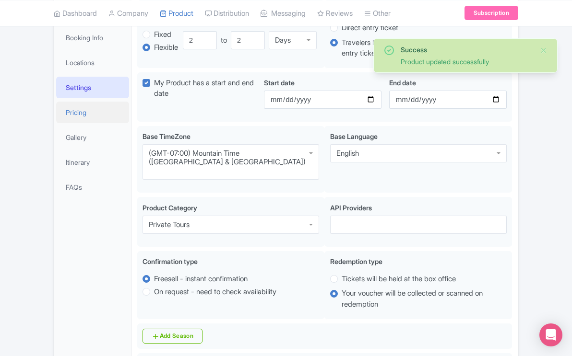
click at [81, 110] on link "Pricing" at bounding box center [92, 113] width 73 height 22
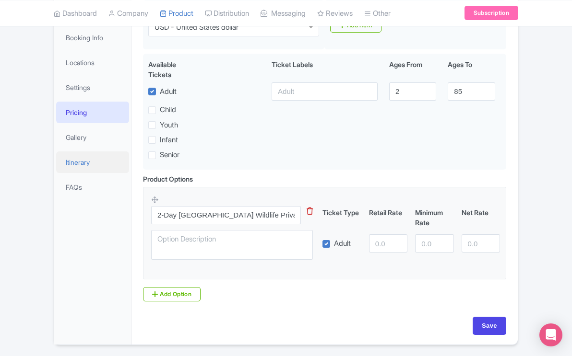
click at [86, 163] on link "Itinerary" at bounding box center [92, 163] width 73 height 22
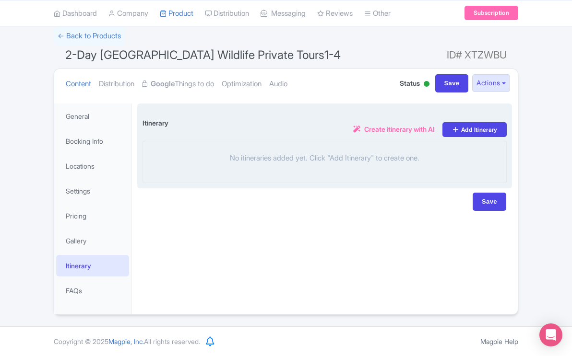
scroll to position [63, 0]
click at [378, 129] on span "Create itinerary with AI" at bounding box center [399, 129] width 70 height 10
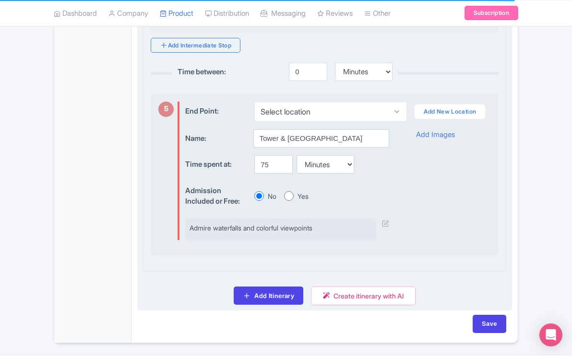
scroll to position [1125, 0]
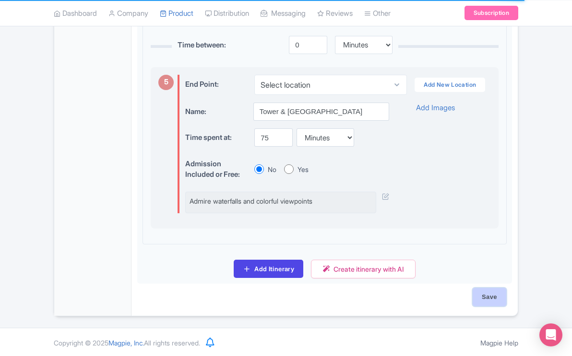
click at [497, 296] on input "Save" at bounding box center [489, 297] width 34 height 18
type input "Saving..."
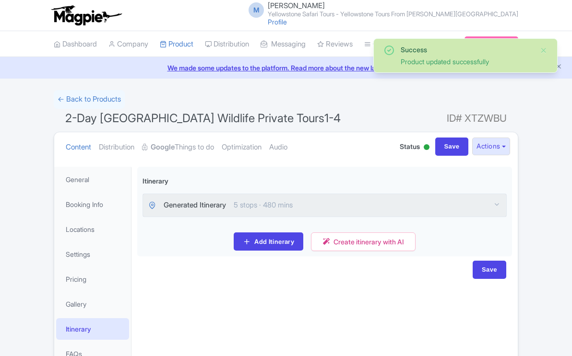
scroll to position [63, 0]
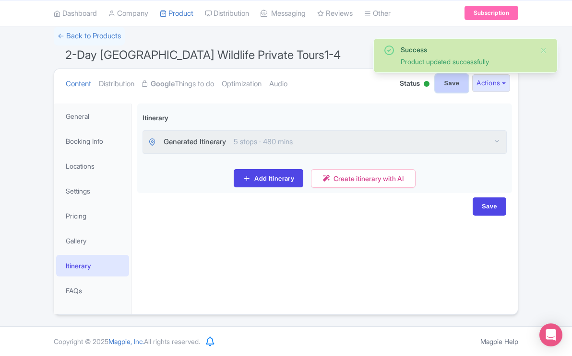
click at [448, 83] on input "Save" at bounding box center [452, 83] width 34 height 18
type input "Saving..."
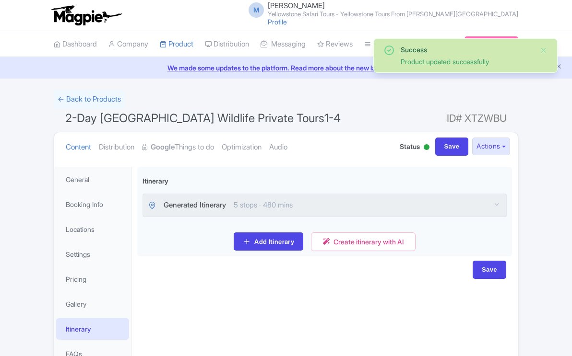
scroll to position [63, 0]
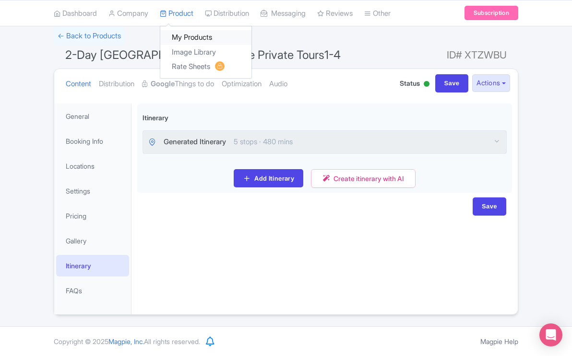
click at [188, 38] on link "My Products" at bounding box center [205, 37] width 91 height 15
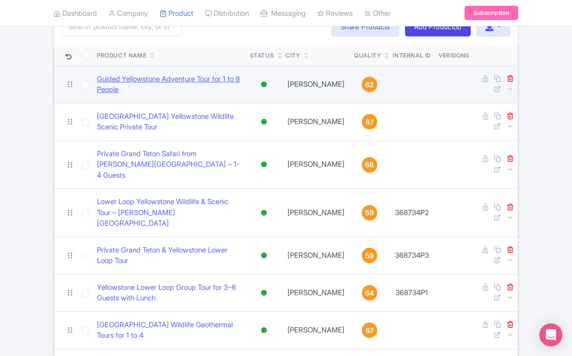
scroll to position [281, 0]
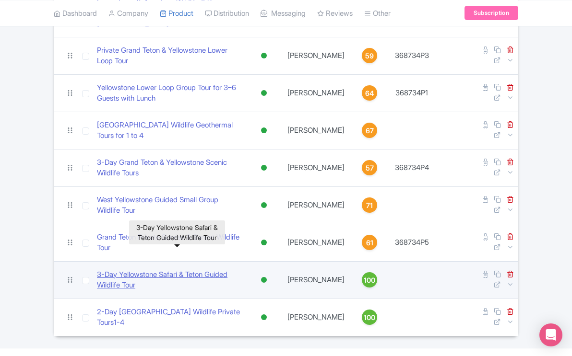
click at [209, 269] on link "​3-Day Yellowstone Safari & Teton Guided Wildlife Tour" at bounding box center [169, 280] width 145 height 22
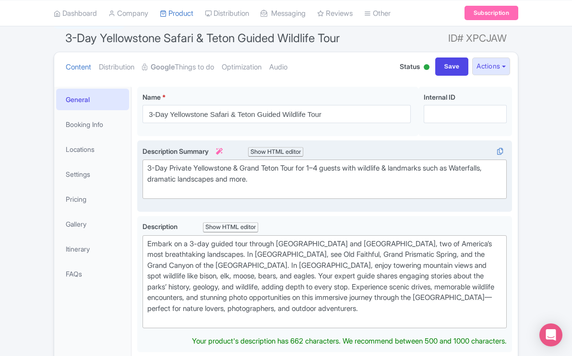
scroll to position [82, 0]
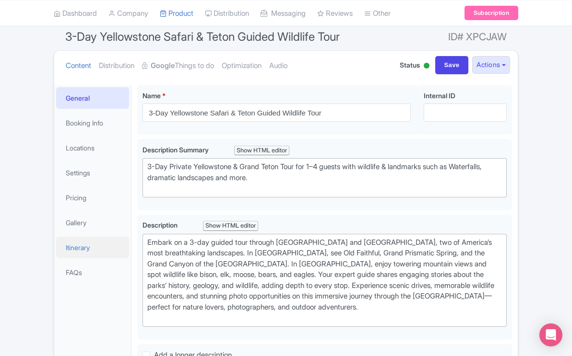
click at [78, 245] on link "Itinerary" at bounding box center [92, 248] width 73 height 22
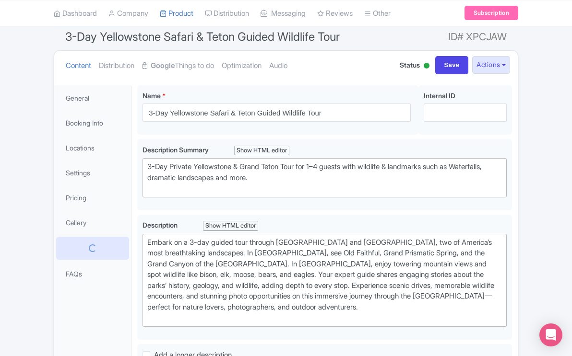
scroll to position [63, 0]
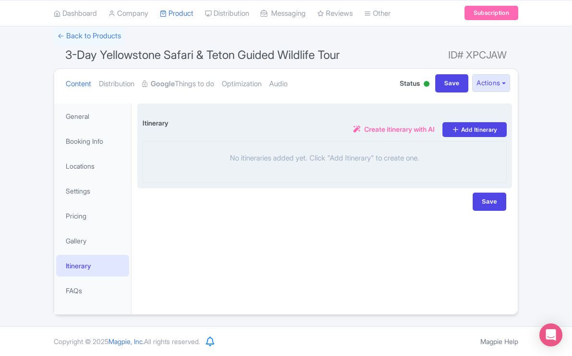
click at [385, 129] on span "Create itinerary with AI" at bounding box center [399, 129] width 70 height 10
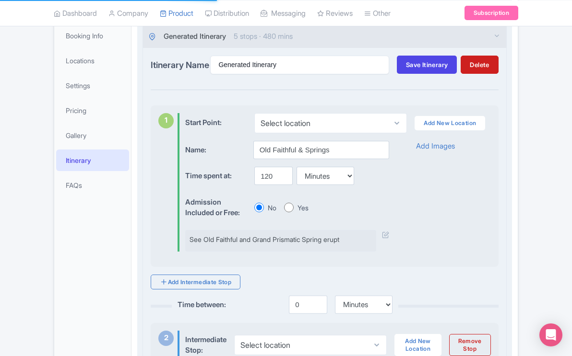
scroll to position [169, 0]
click at [423, 68] on span "Save Itinerary" at bounding box center [427, 64] width 42 height 8
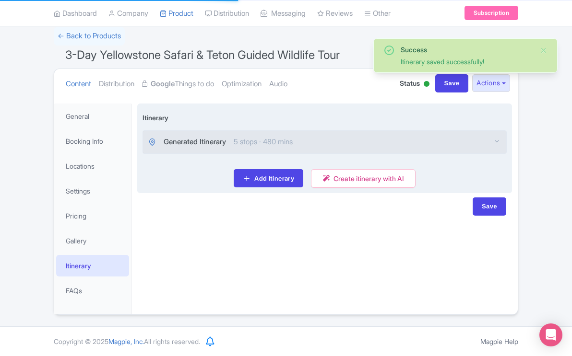
scroll to position [63, 0]
click at [443, 84] on input "Save" at bounding box center [452, 83] width 34 height 18
type input "Saving..."
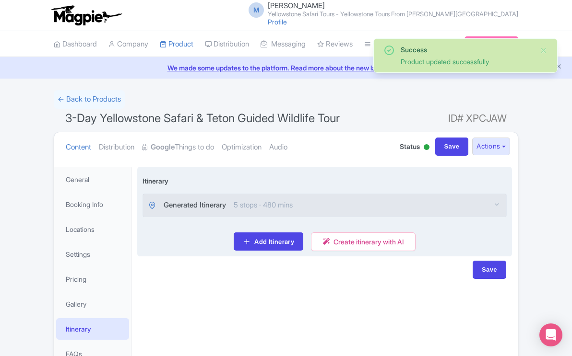
scroll to position [63, 0]
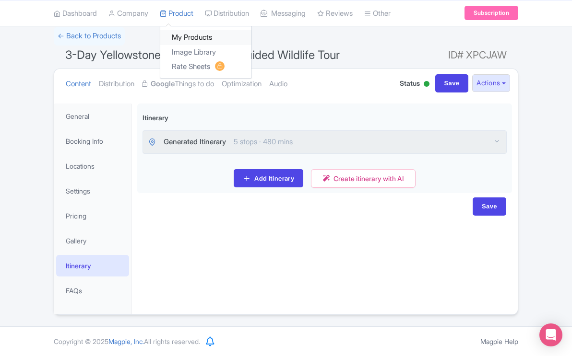
click at [193, 35] on link "My Products" at bounding box center [205, 37] width 91 height 15
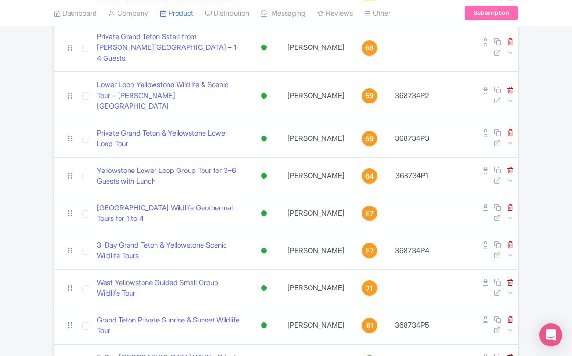
scroll to position [281, 0]
